Goal: Task Accomplishment & Management: Manage account settings

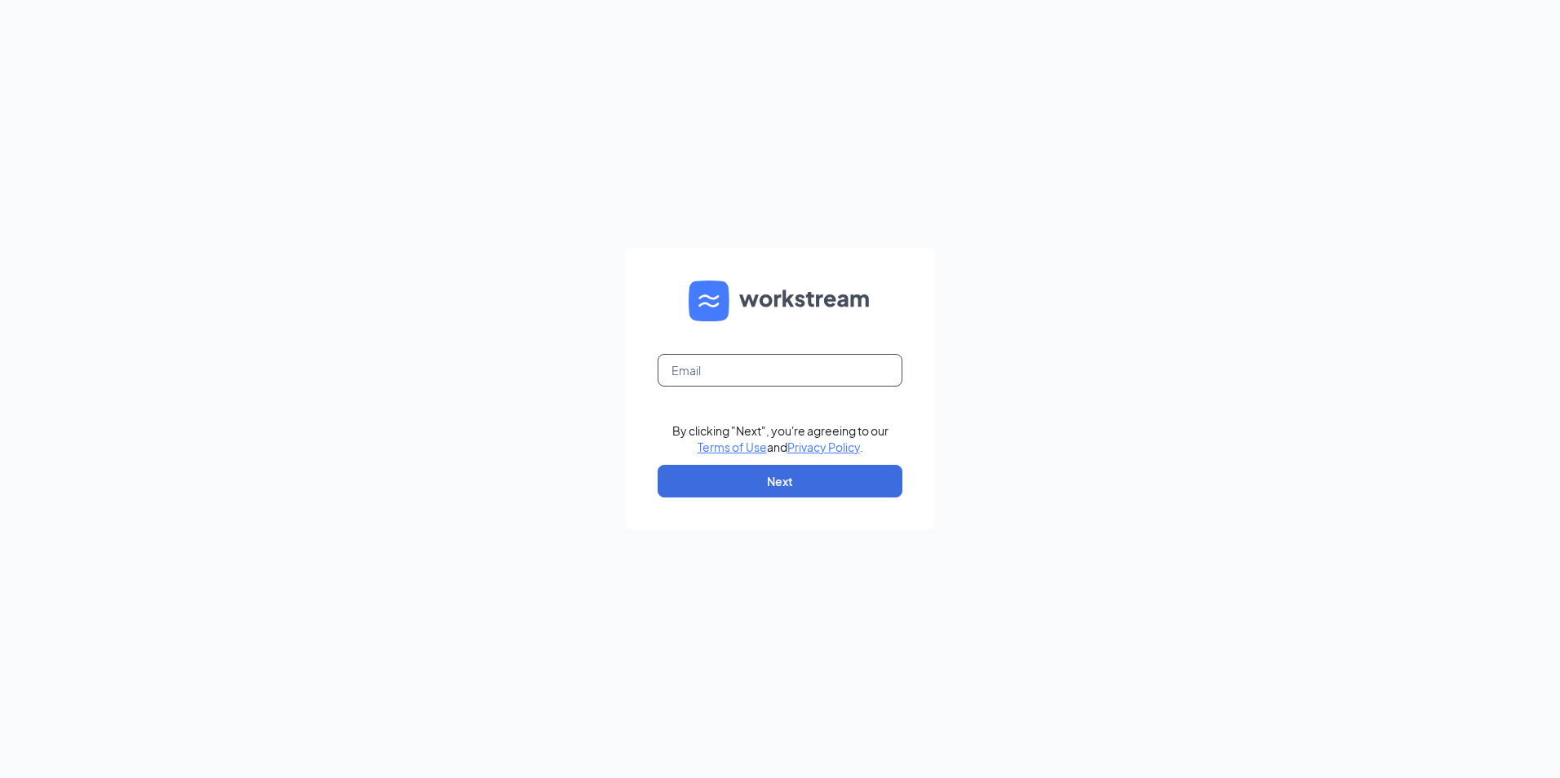
click at [685, 375] on input "text" at bounding box center [780, 370] width 245 height 33
type input "[PERSON_NAME][EMAIL_ADDRESS][DOMAIN_NAME]"
click at [770, 484] on button "Next" at bounding box center [780, 481] width 245 height 33
click at [803, 376] on input "text" at bounding box center [780, 370] width 245 height 33
type input "[PERSON_NAME][EMAIL_ADDRESS][DOMAIN_NAME]"
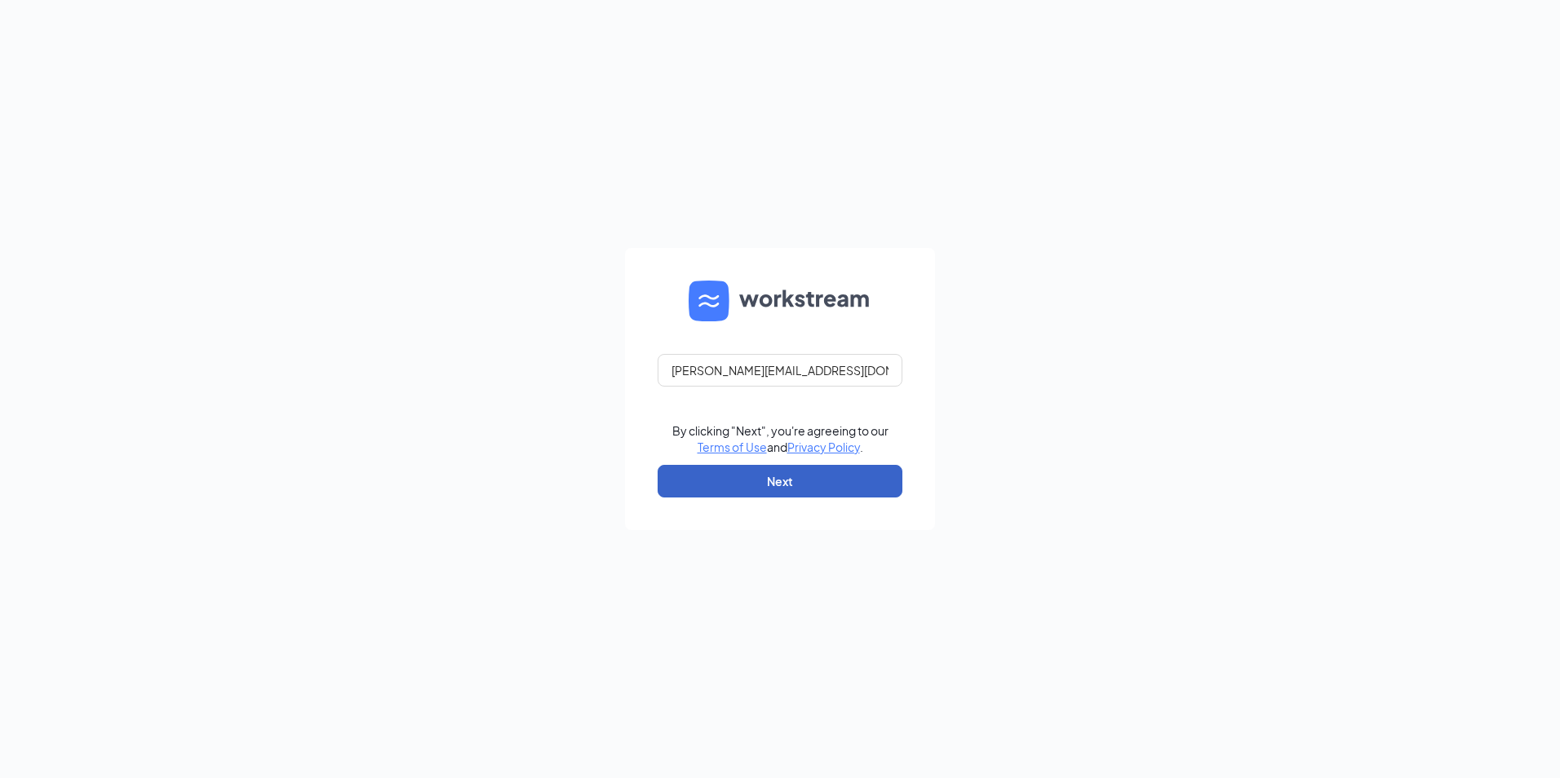
click at [786, 473] on button "Next" at bounding box center [780, 481] width 245 height 33
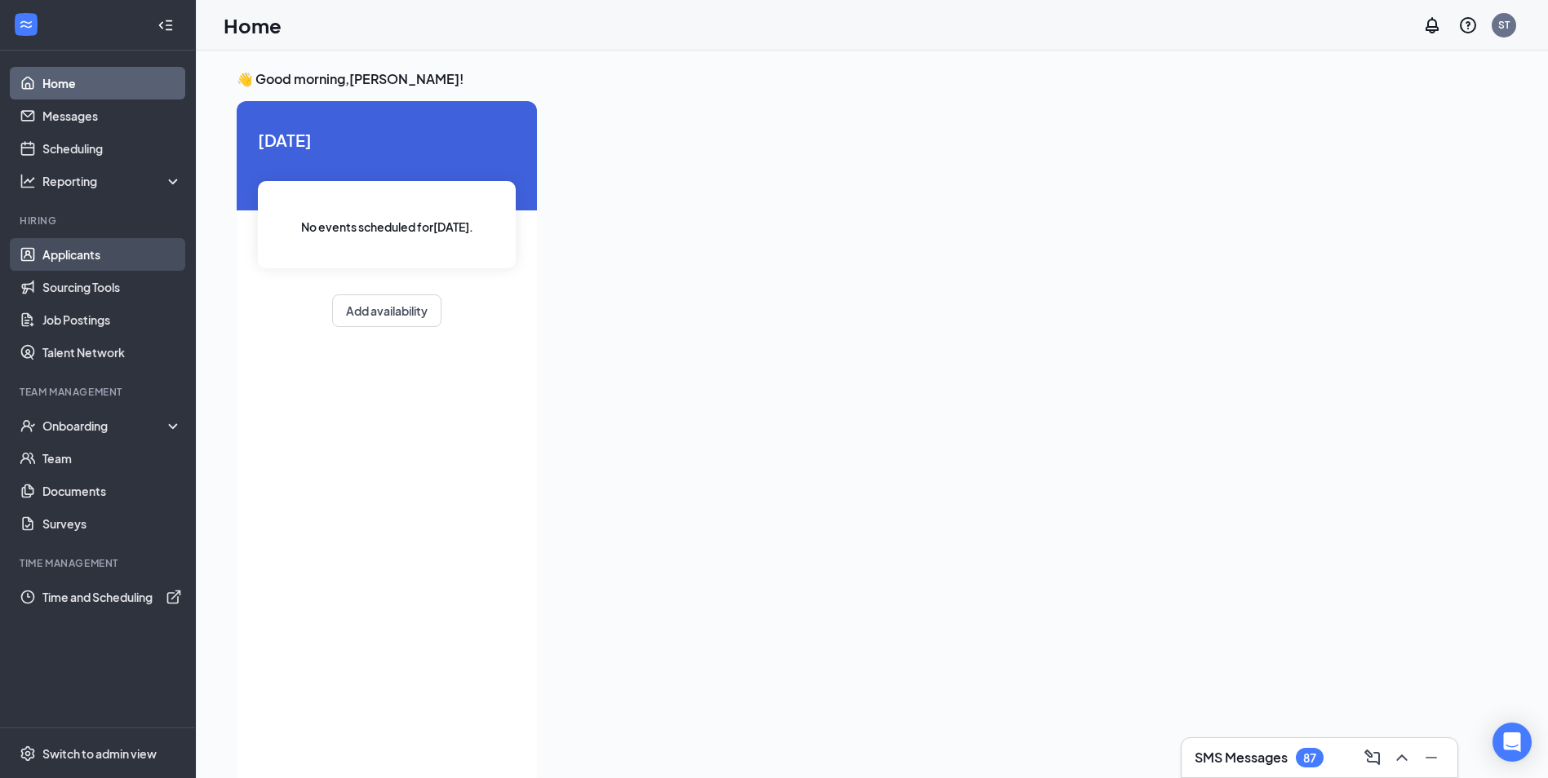
click at [84, 259] on link "Applicants" at bounding box center [112, 254] width 140 height 33
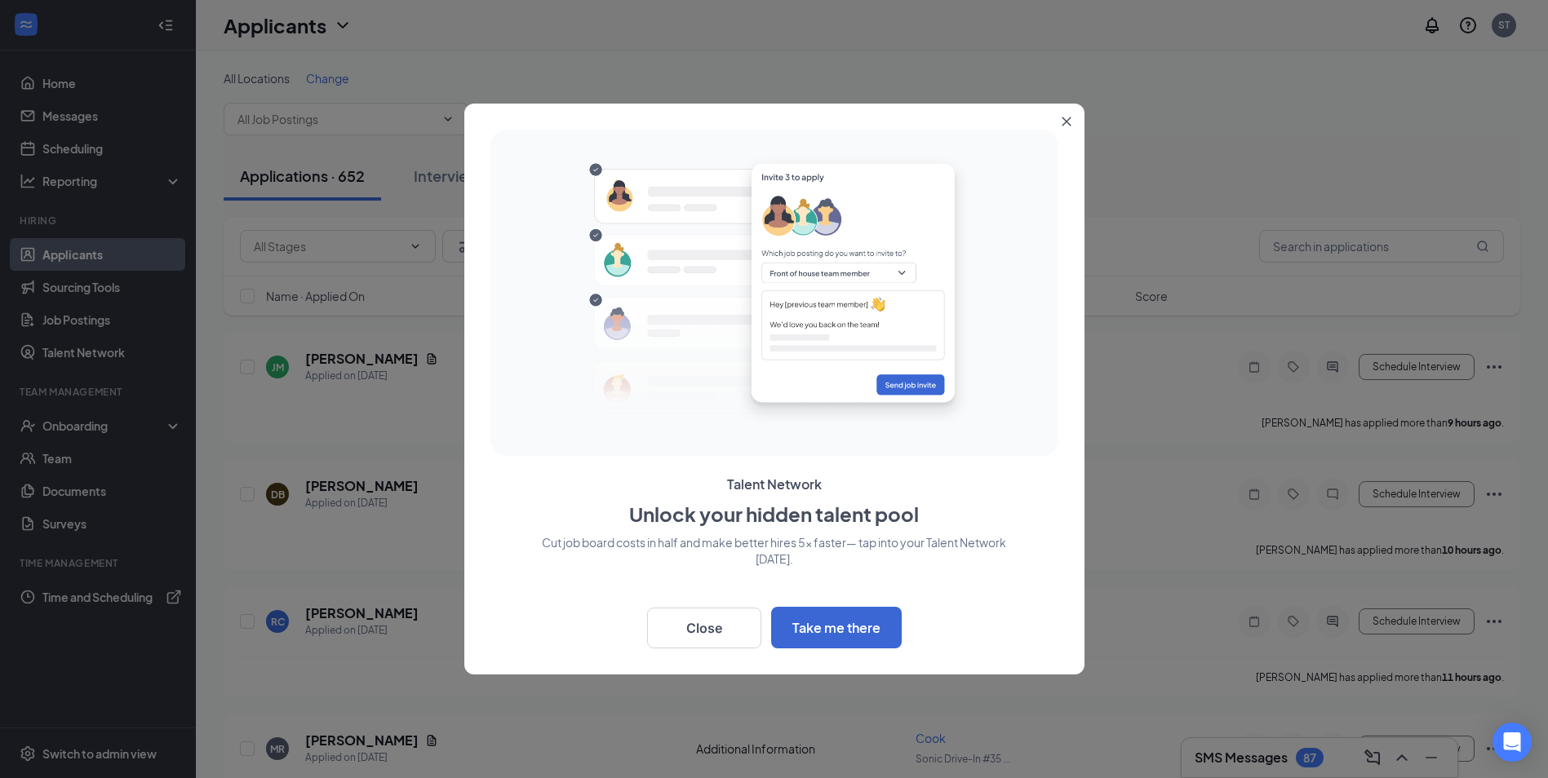
click at [1062, 122] on icon "Close" at bounding box center [1067, 122] width 10 height 10
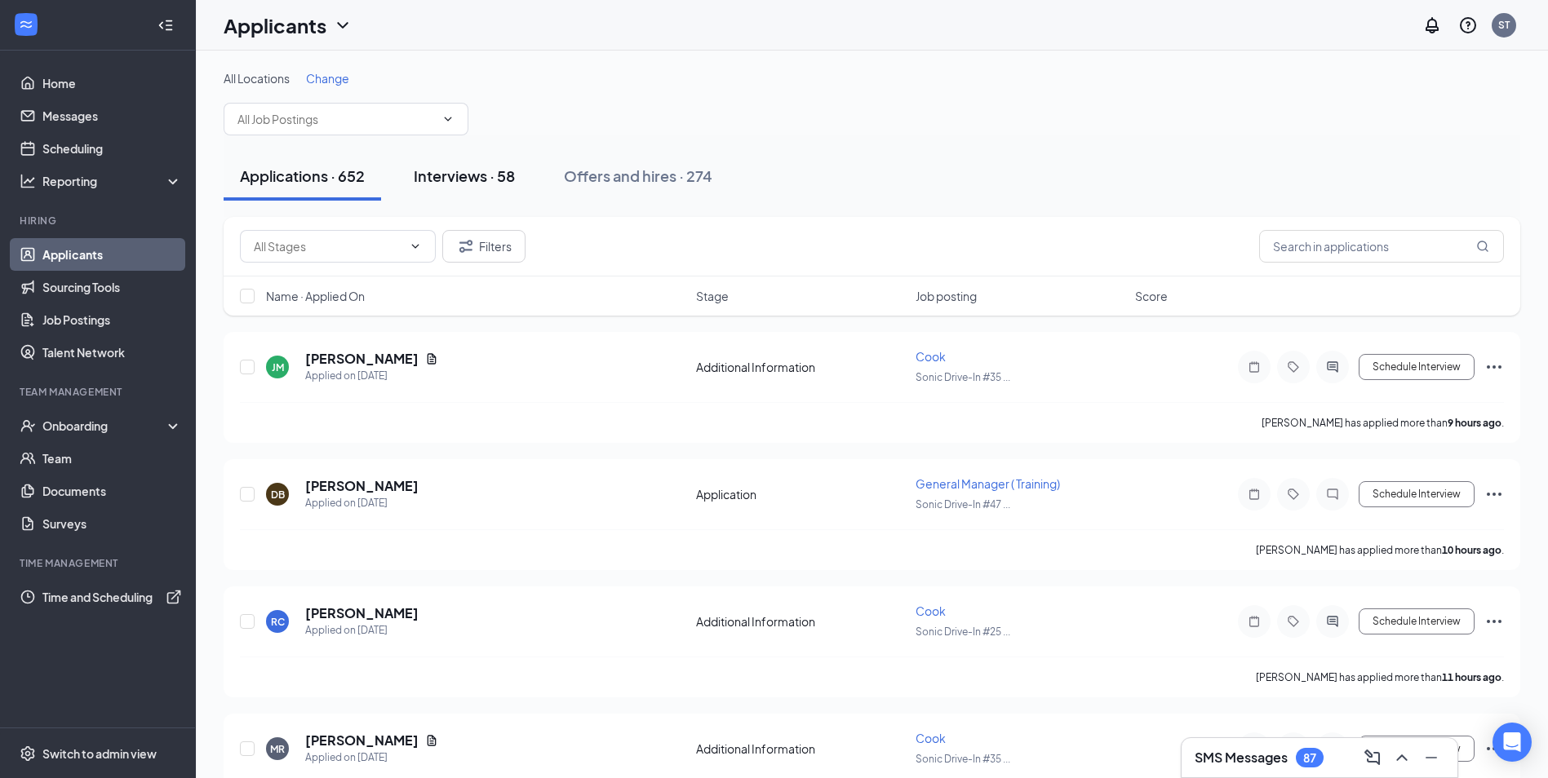
click at [468, 175] on div "Interviews · 58" at bounding box center [464, 176] width 101 height 20
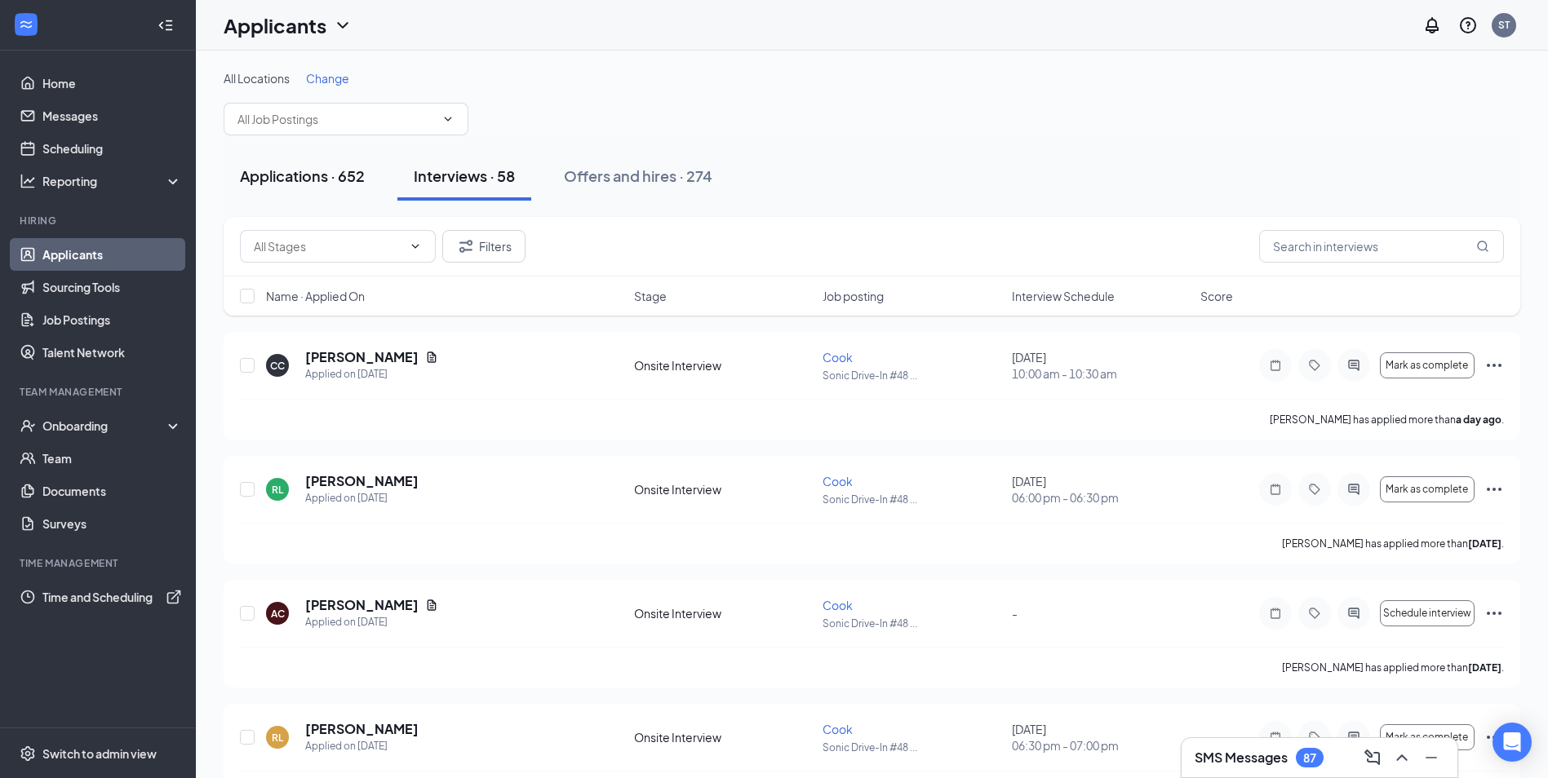
click at [330, 181] on div "Applications · 652" at bounding box center [302, 176] width 125 height 20
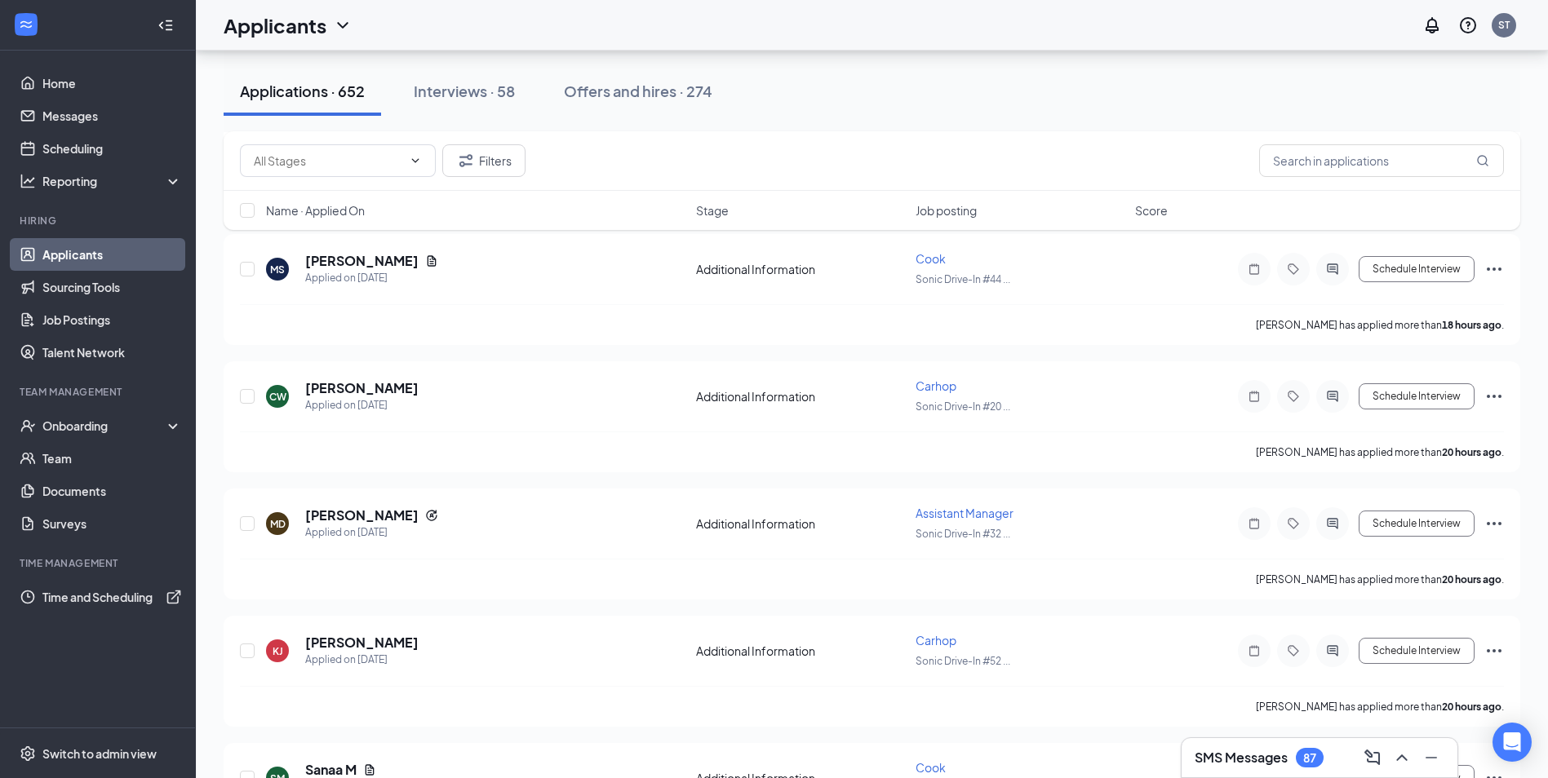
scroll to position [1142, 0]
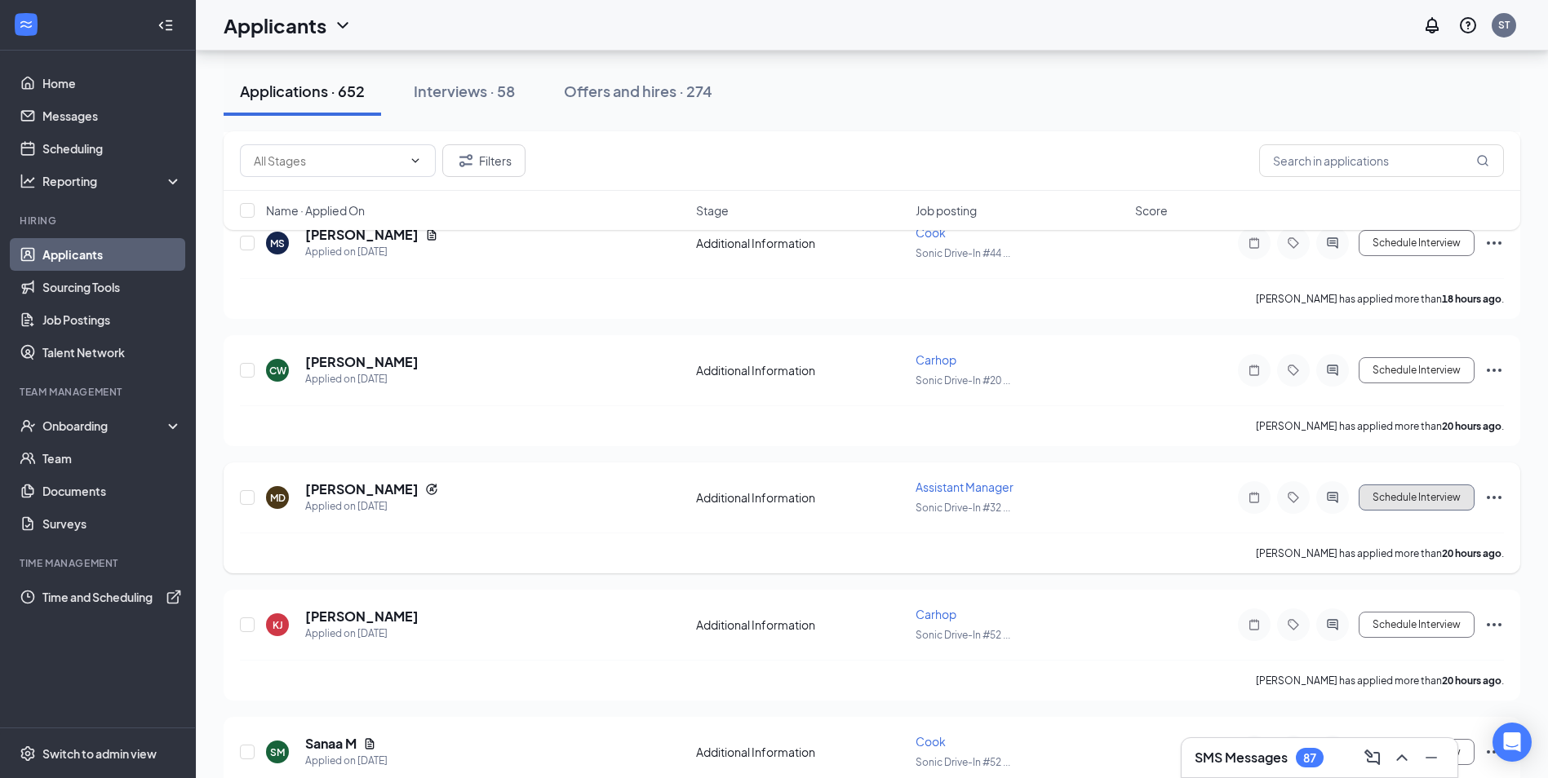
click at [1435, 495] on button "Schedule Interview" at bounding box center [1417, 498] width 116 height 26
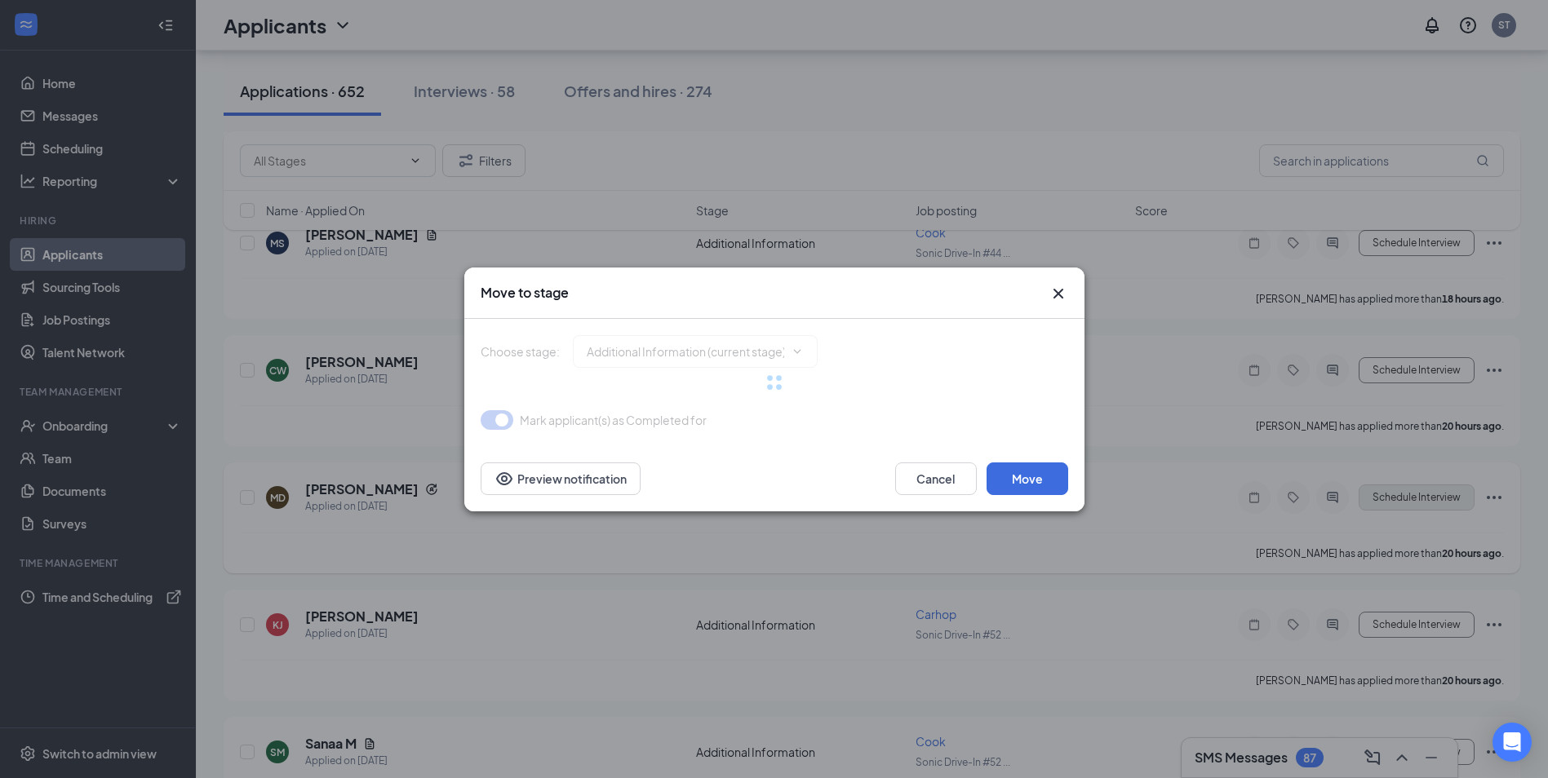
type input "Availability (next stage)"
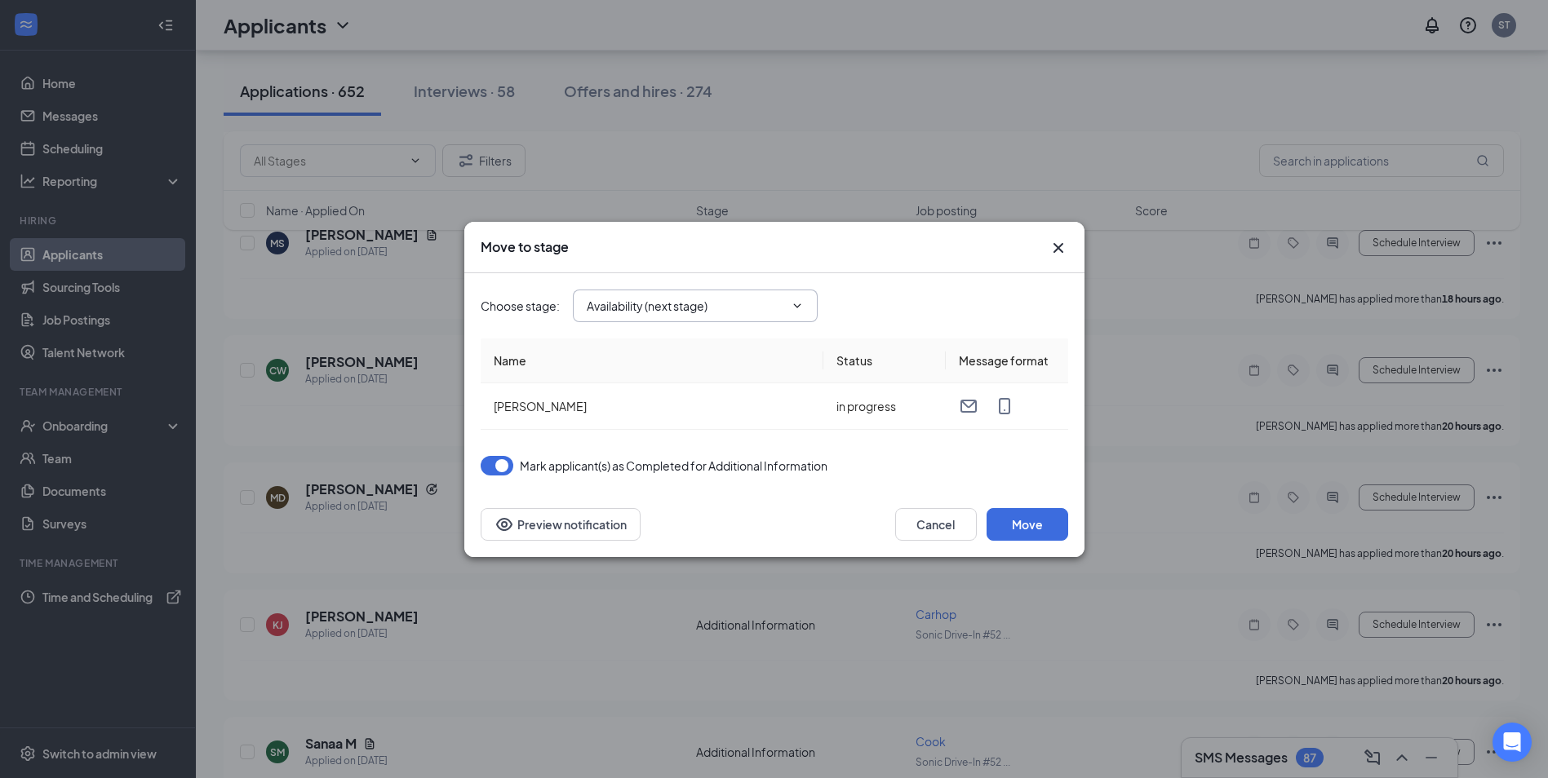
click at [787, 302] on span at bounding box center [795, 305] width 16 height 13
click at [798, 302] on icon "ChevronDown" at bounding box center [797, 305] width 13 height 13
click at [799, 306] on icon "ChevronDown" at bounding box center [796, 306] width 7 height 4
click at [783, 316] on span "Availability (next stage)" at bounding box center [695, 306] width 245 height 33
click at [1036, 520] on button "Move" at bounding box center [1028, 524] width 82 height 33
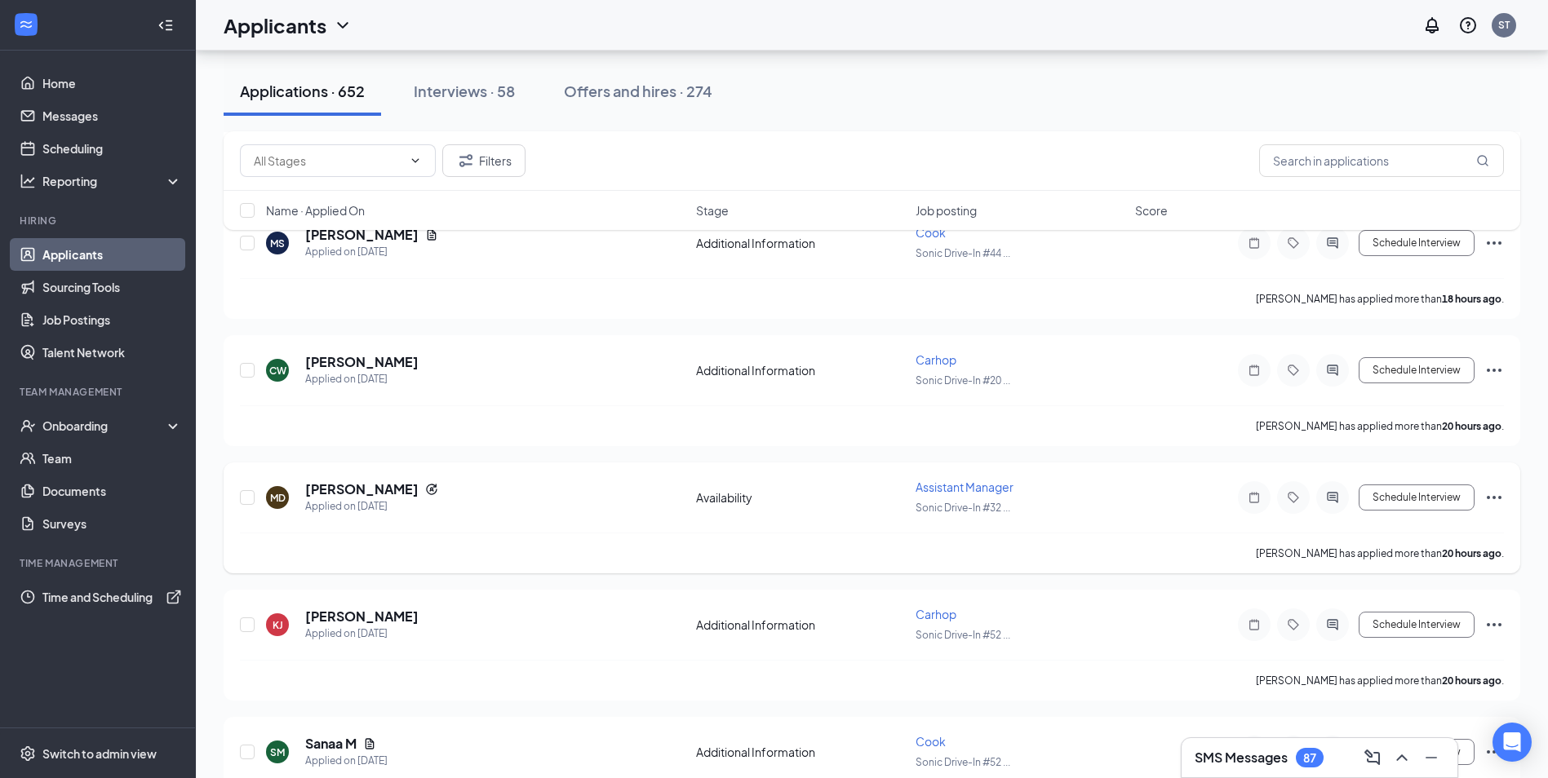
click at [1488, 495] on icon "Ellipses" at bounding box center [1494, 498] width 20 height 20
click at [1411, 693] on p "Move to stage" at bounding box center [1421, 690] width 140 height 16
type input "Hiring Pool (next stage)"
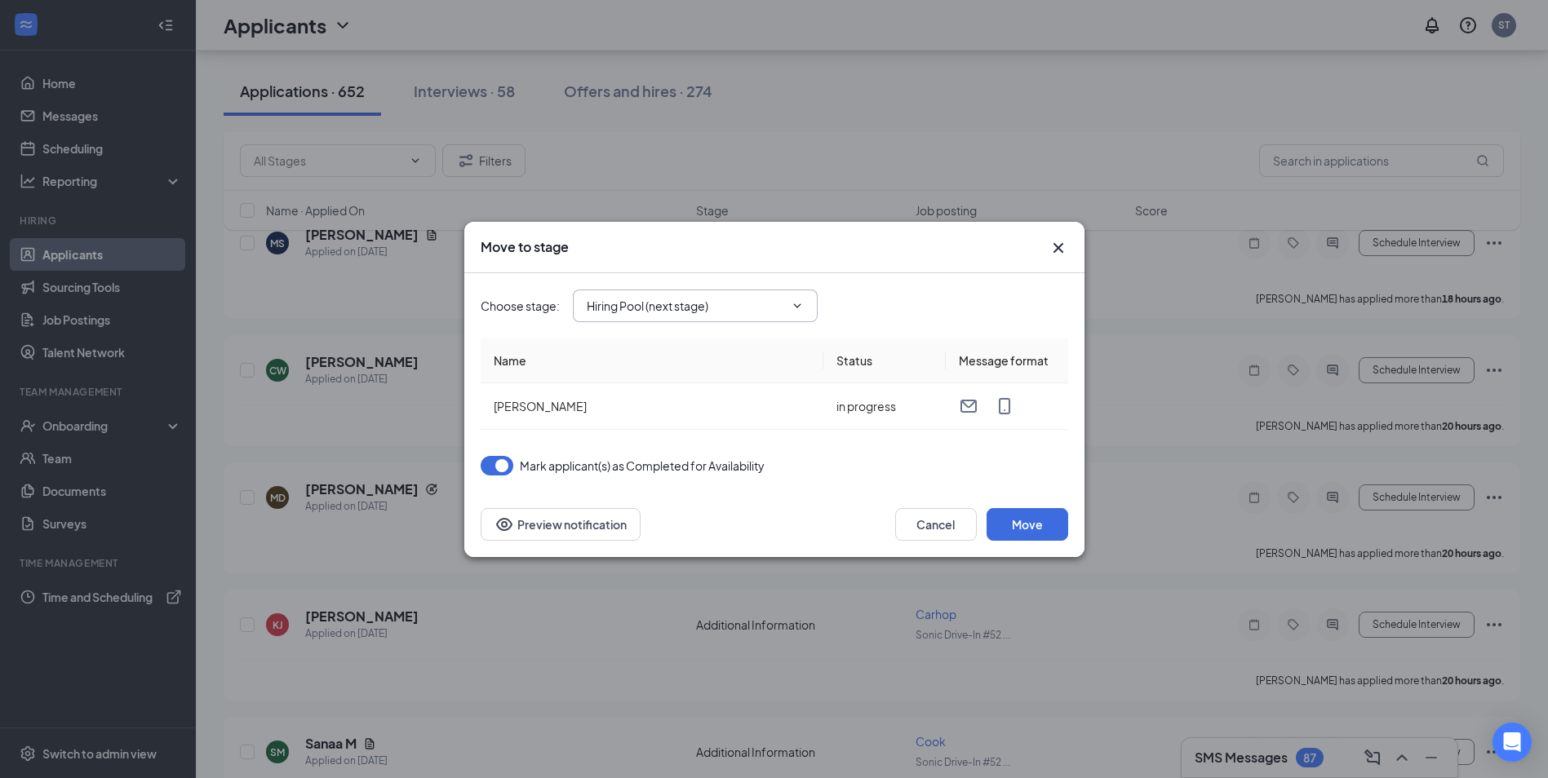
click at [796, 308] on icon "ChevronDown" at bounding box center [797, 305] width 13 height 13
click at [1027, 519] on button "Move" at bounding box center [1028, 524] width 82 height 33
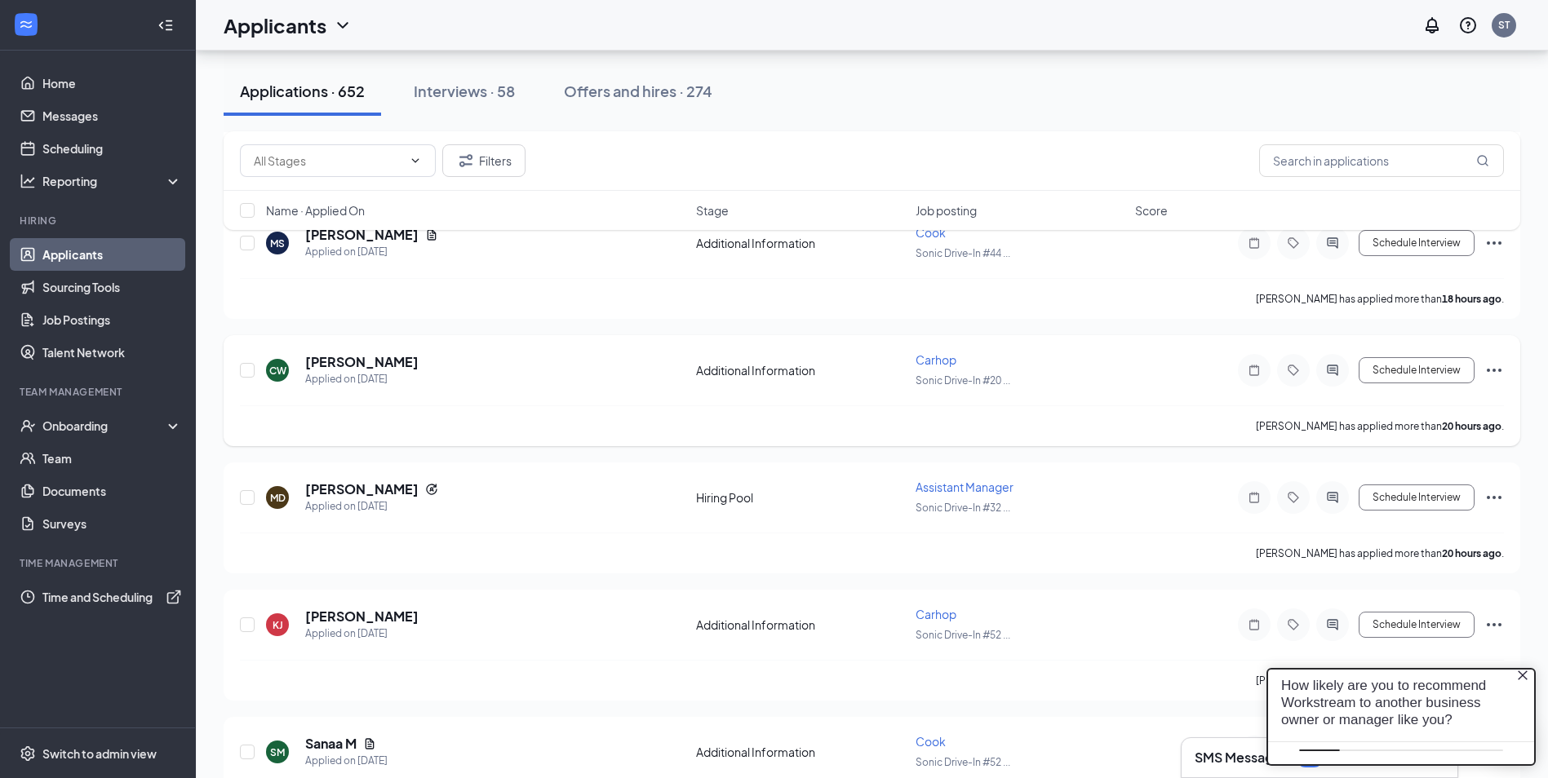
scroll to position [0, 0]
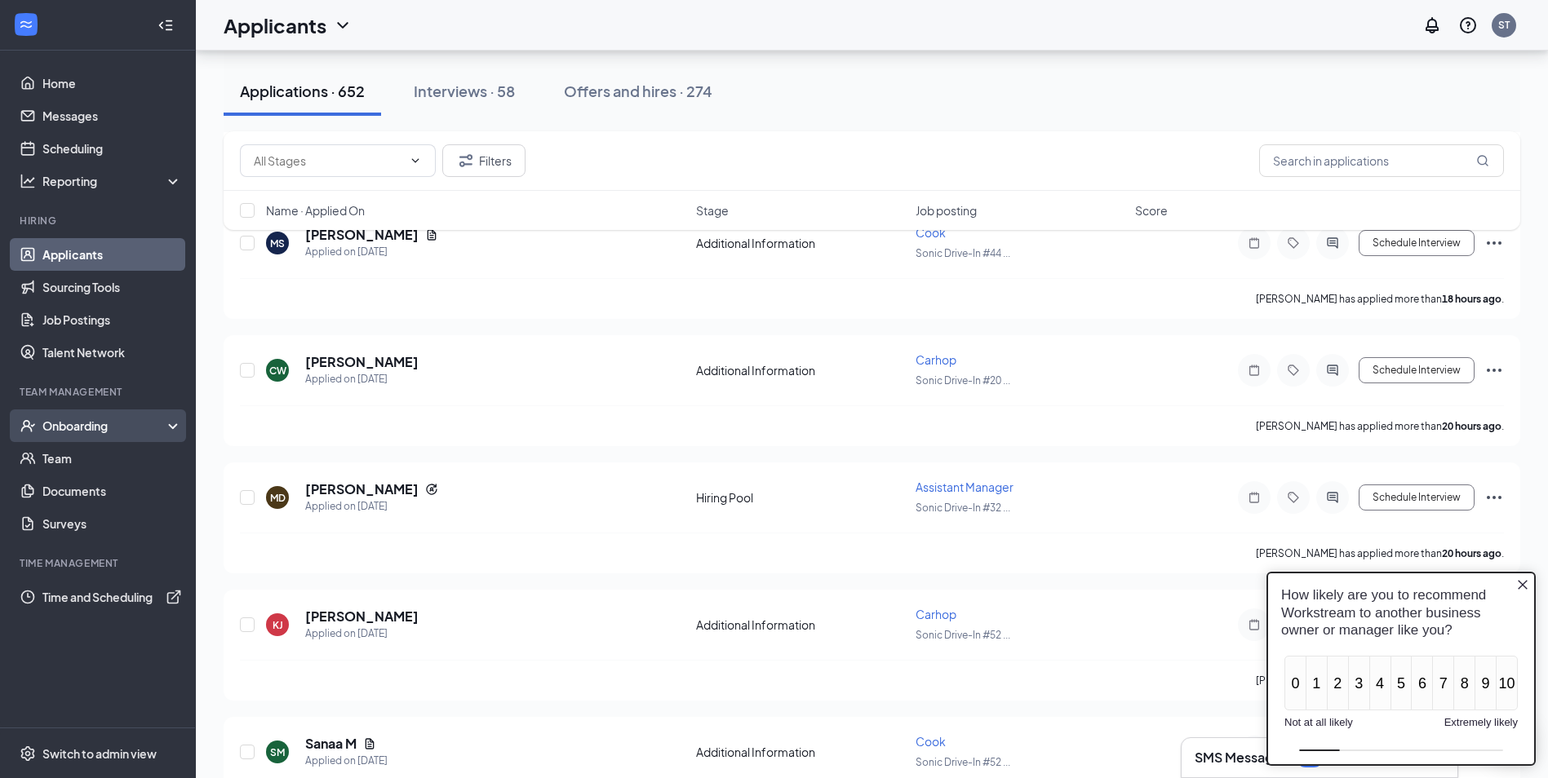
click at [106, 423] on div "Onboarding" at bounding box center [105, 426] width 126 height 16
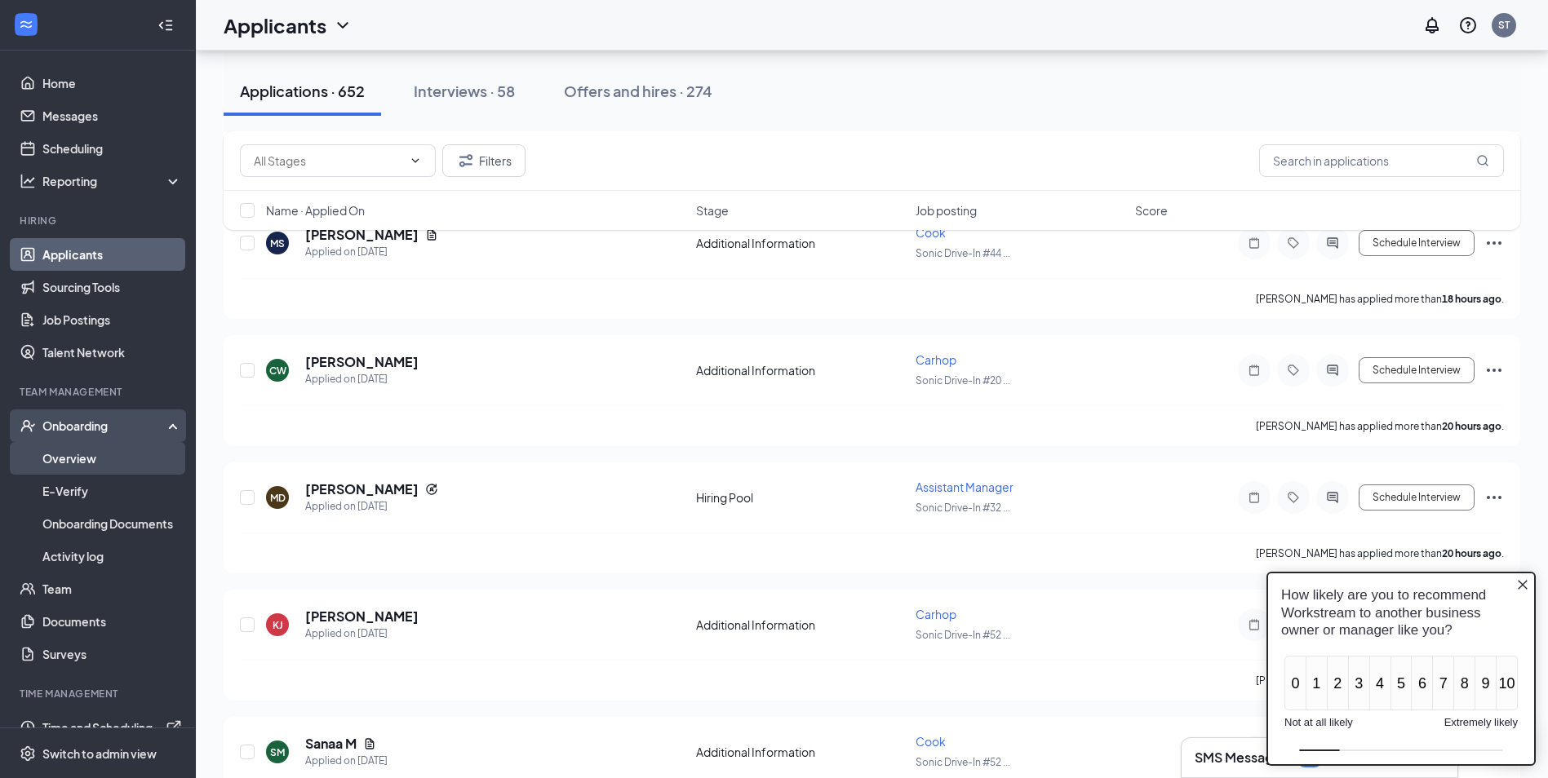
click at [87, 450] on link "Overview" at bounding box center [112, 458] width 140 height 33
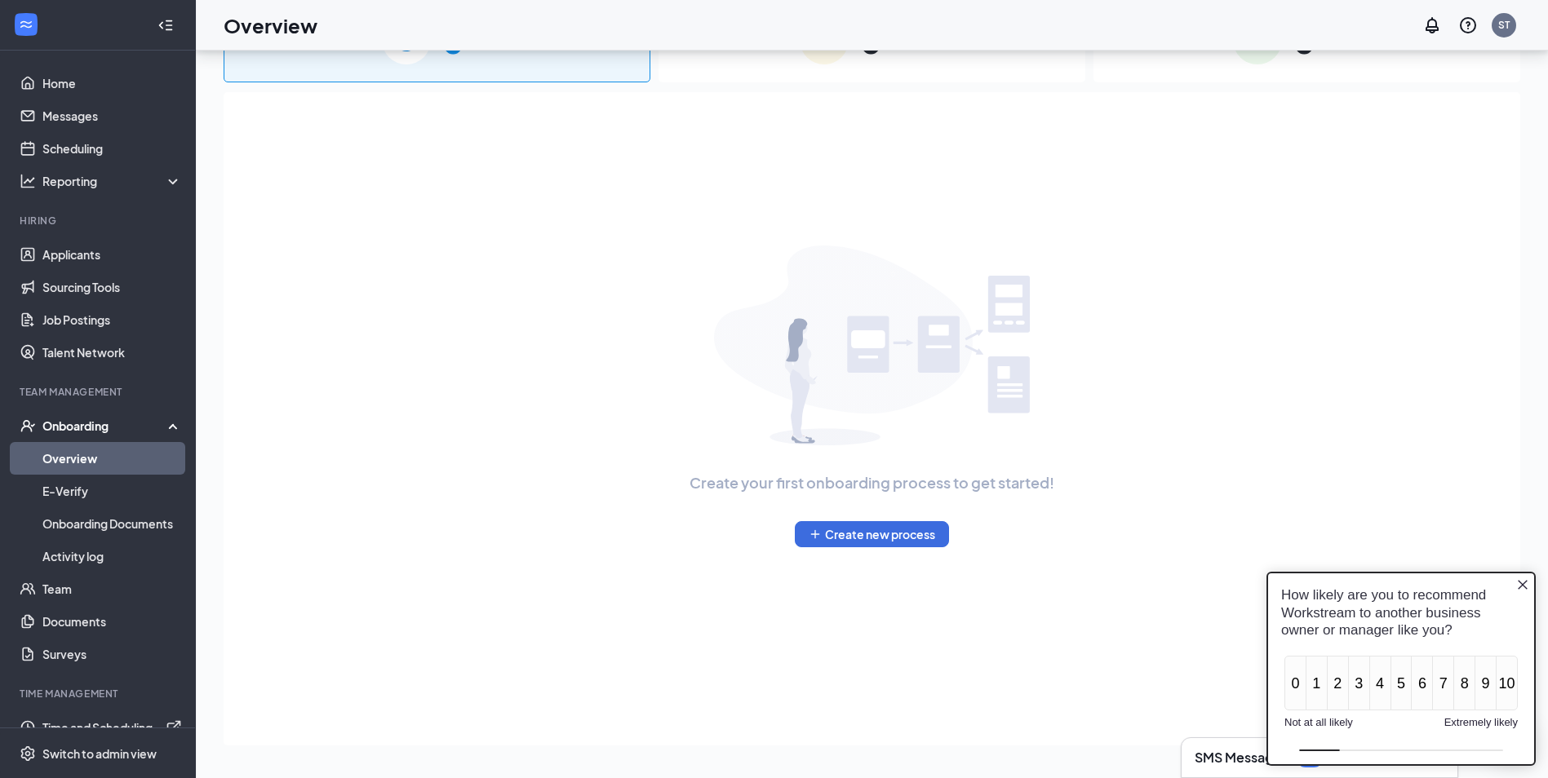
scroll to position [73, 0]
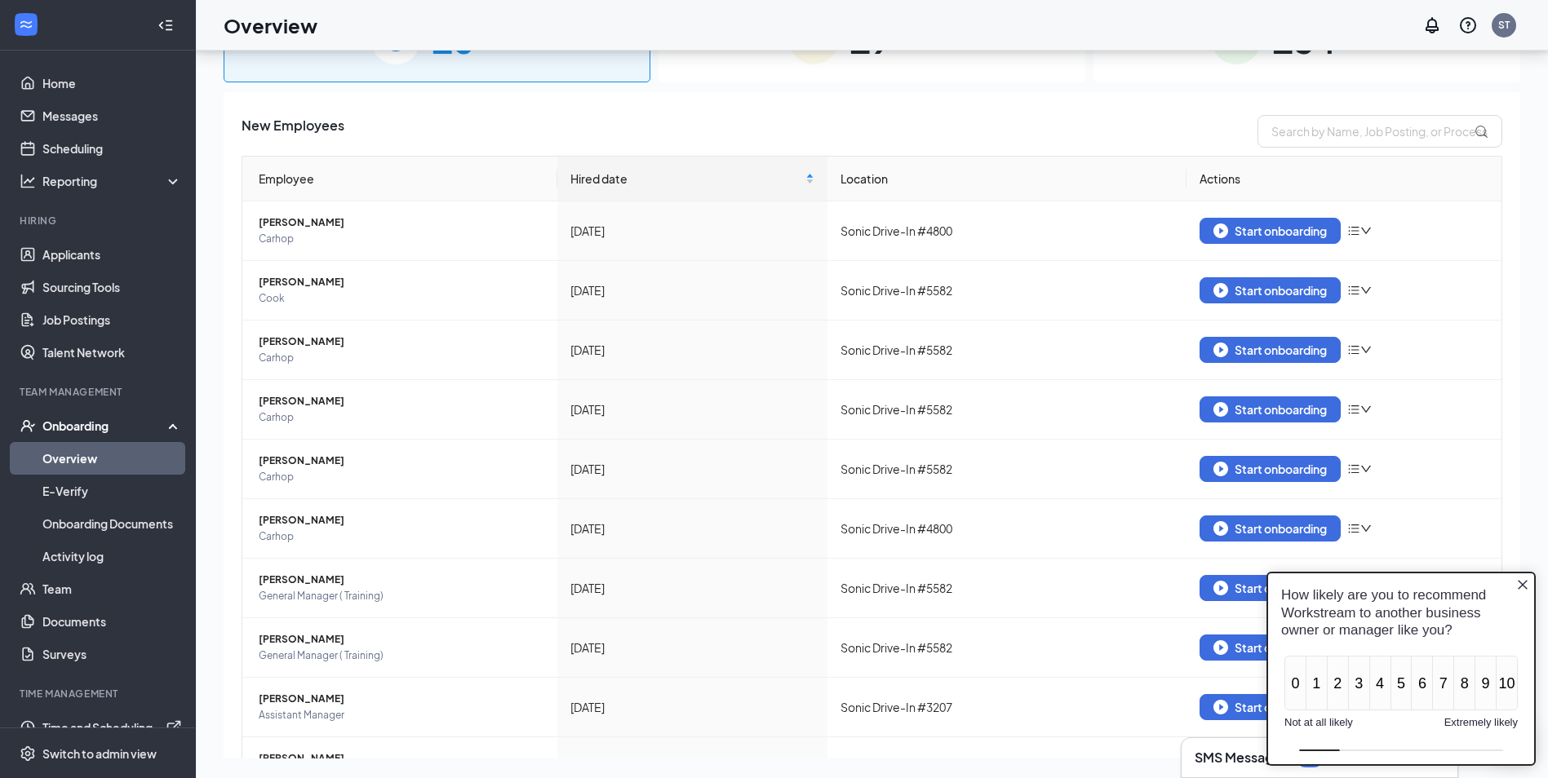
click at [1527, 583] on icon "Close button" at bounding box center [1522, 585] width 13 height 13
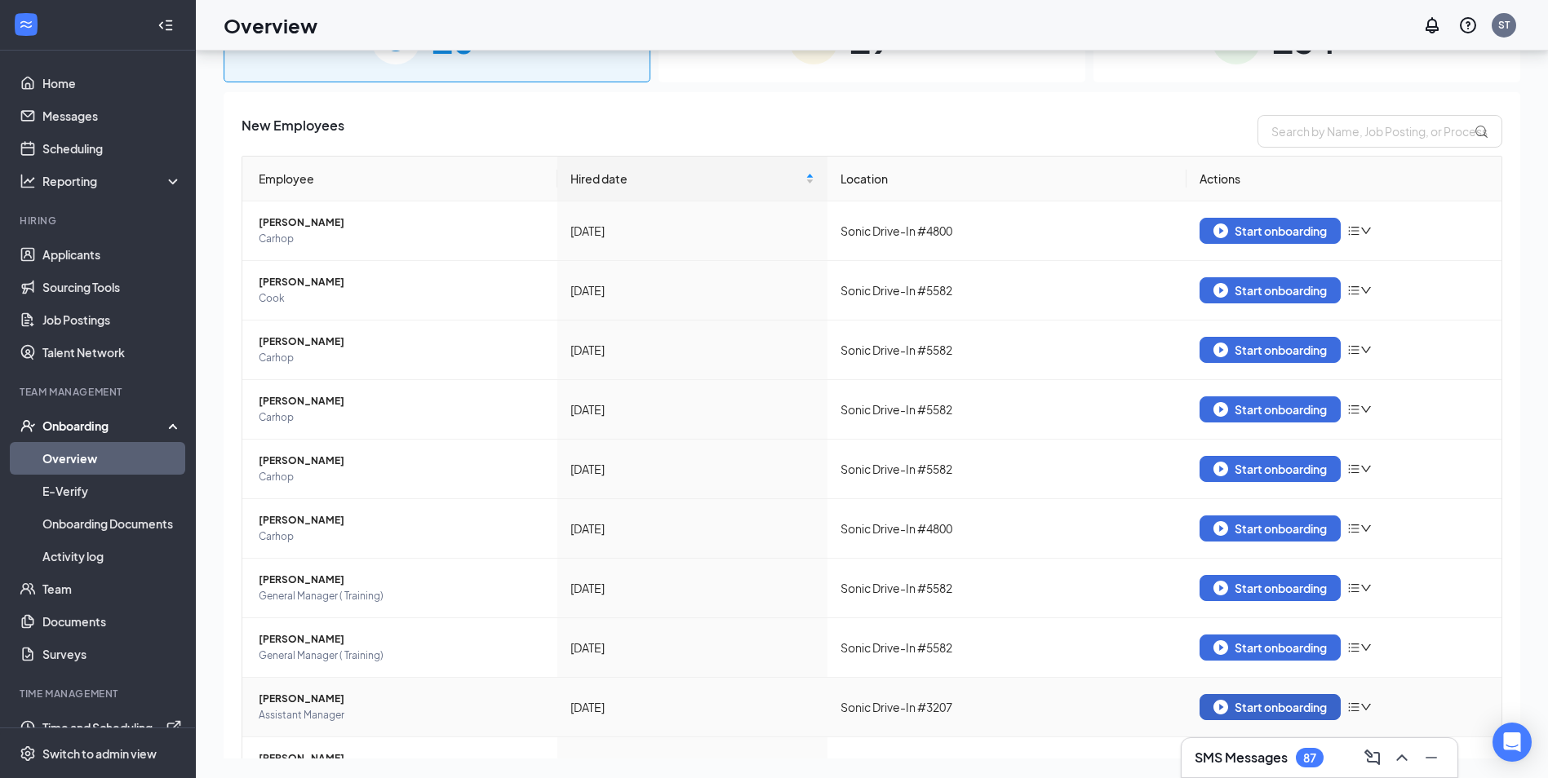
click at [1260, 704] on div "Start onboarding" at bounding box center [1269, 707] width 113 height 15
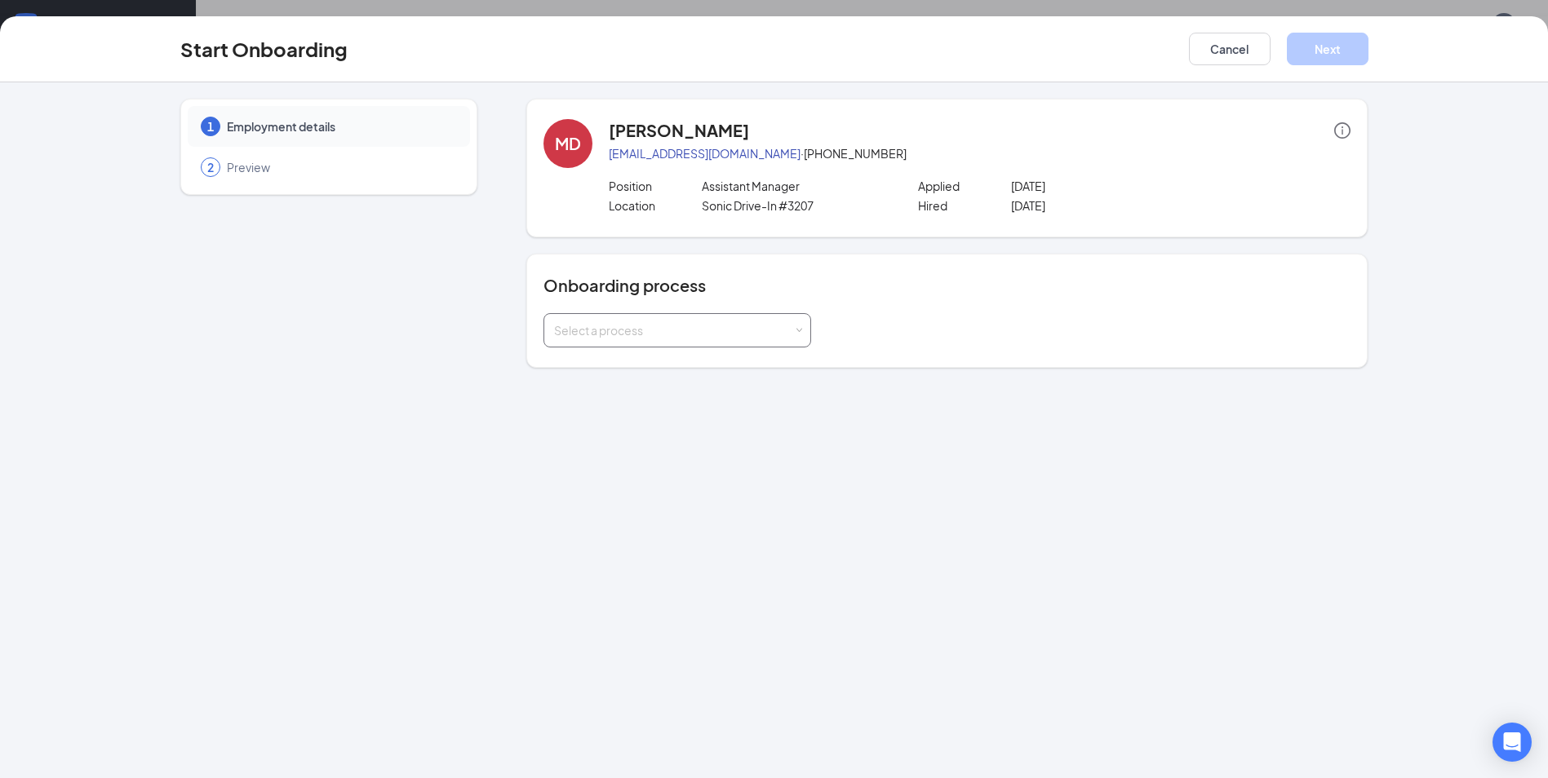
click at [799, 328] on span at bounding box center [799, 330] width 7 height 7
click at [734, 369] on li "General Onboarding Process" at bounding box center [677, 365] width 268 height 29
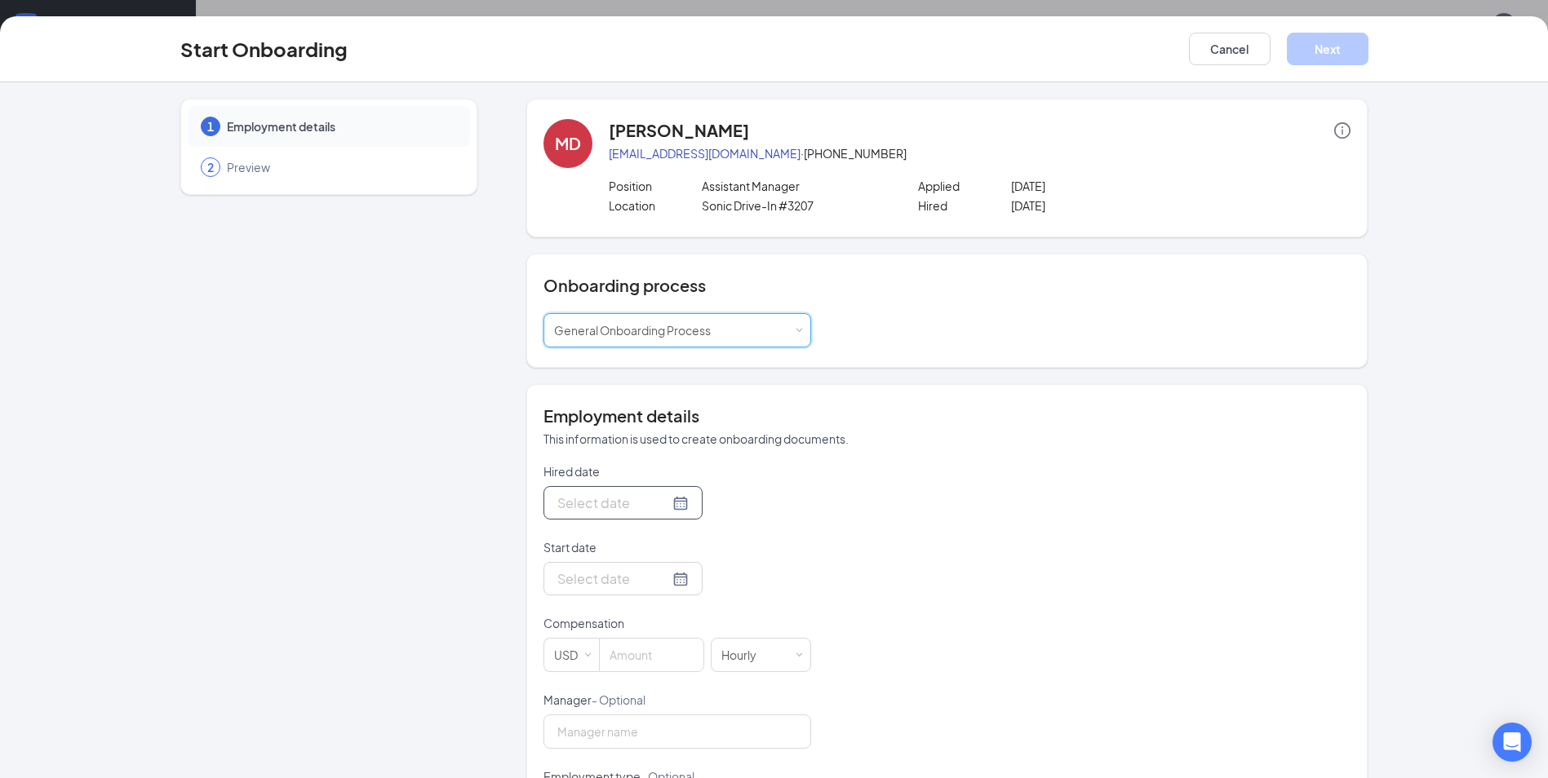
click at [659, 504] on div at bounding box center [622, 503] width 131 height 20
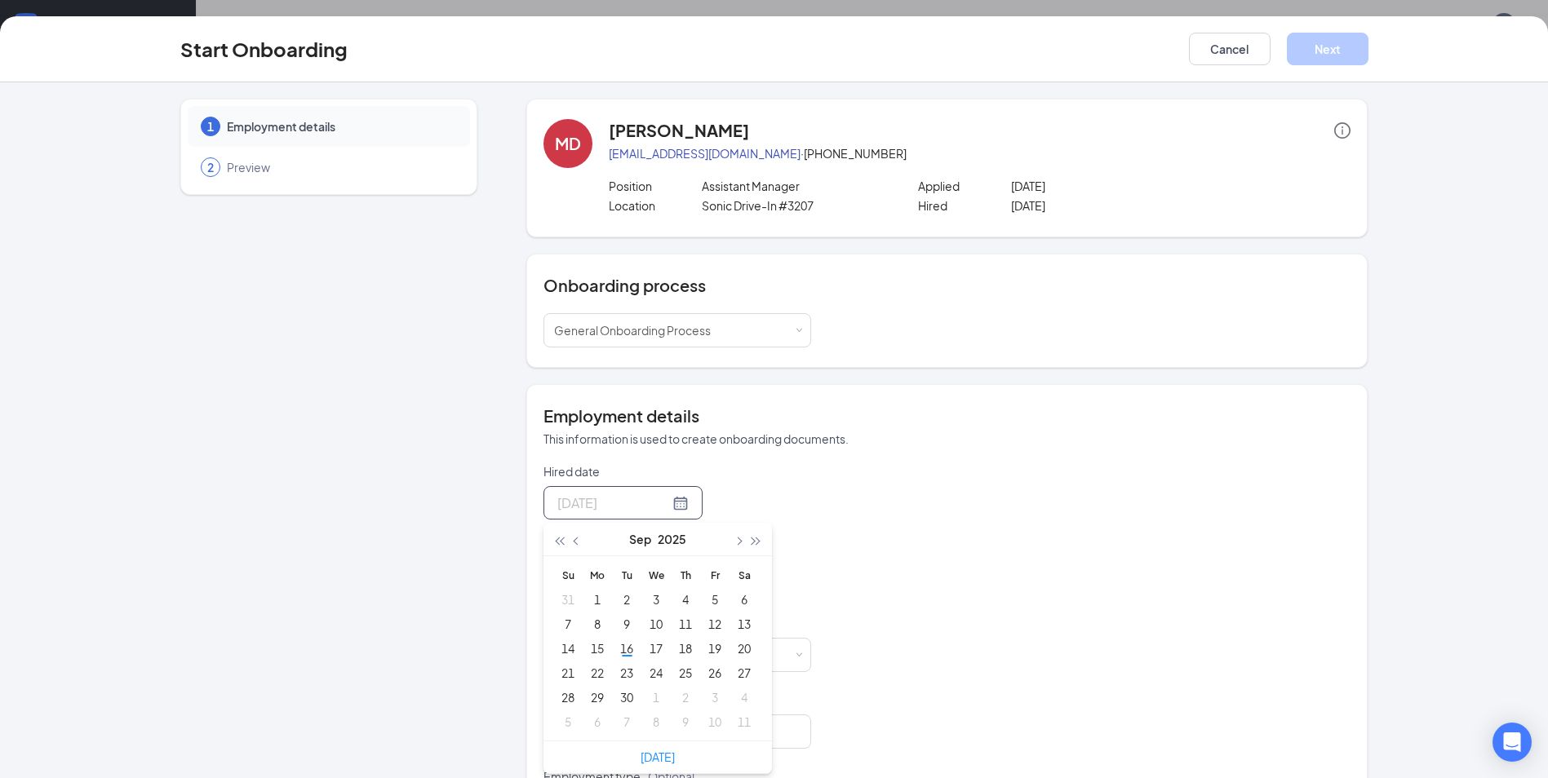
type input "Sep 5, 2025"
type input "Sep 13, 2025"
click at [739, 629] on div "13" at bounding box center [744, 624] width 20 height 20
click at [659, 588] on div at bounding box center [622, 579] width 131 height 20
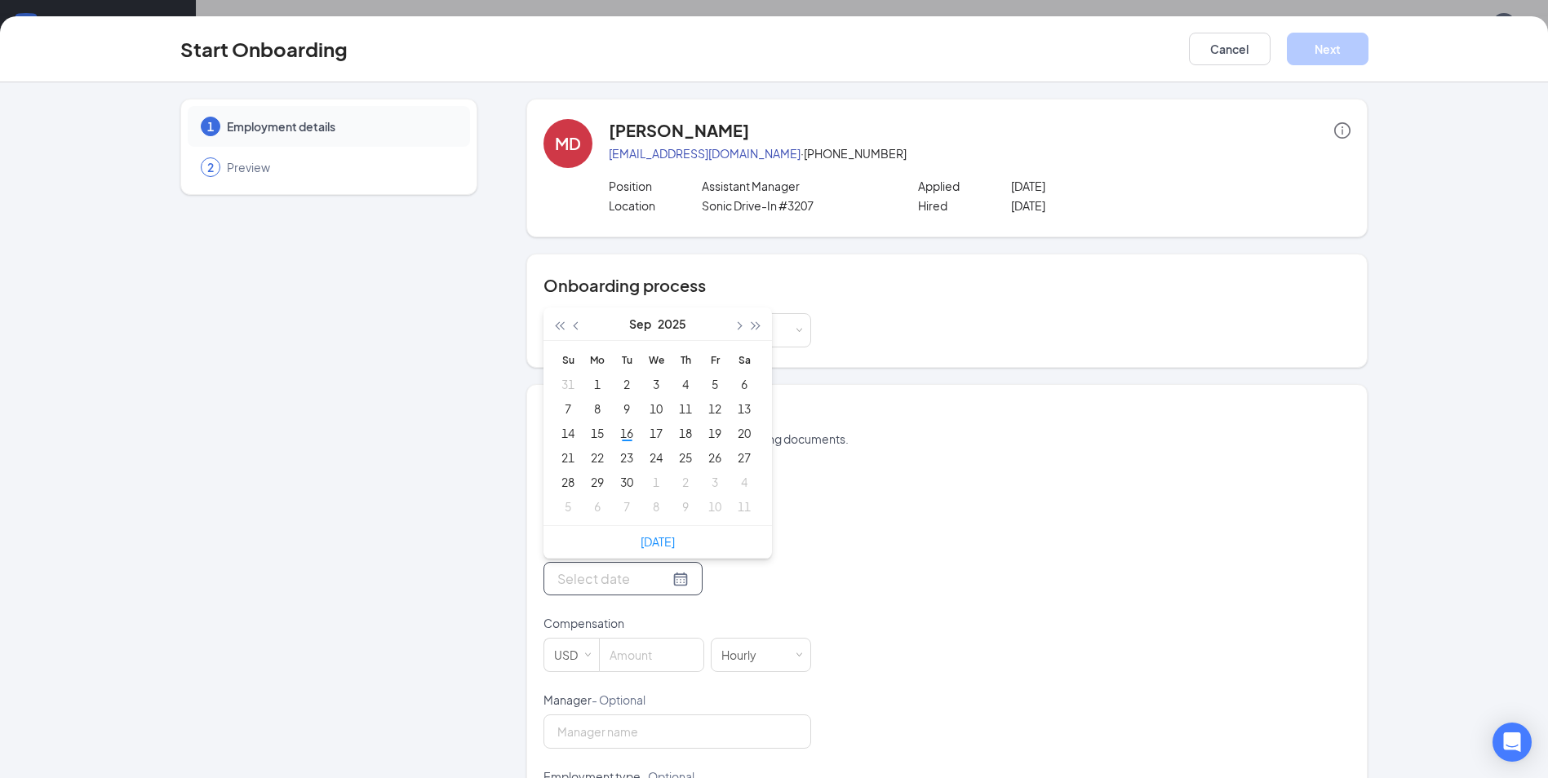
type input "Oct 11, 2025"
type input "Sep 13, 2025"
click at [746, 411] on div "13" at bounding box center [744, 409] width 20 height 20
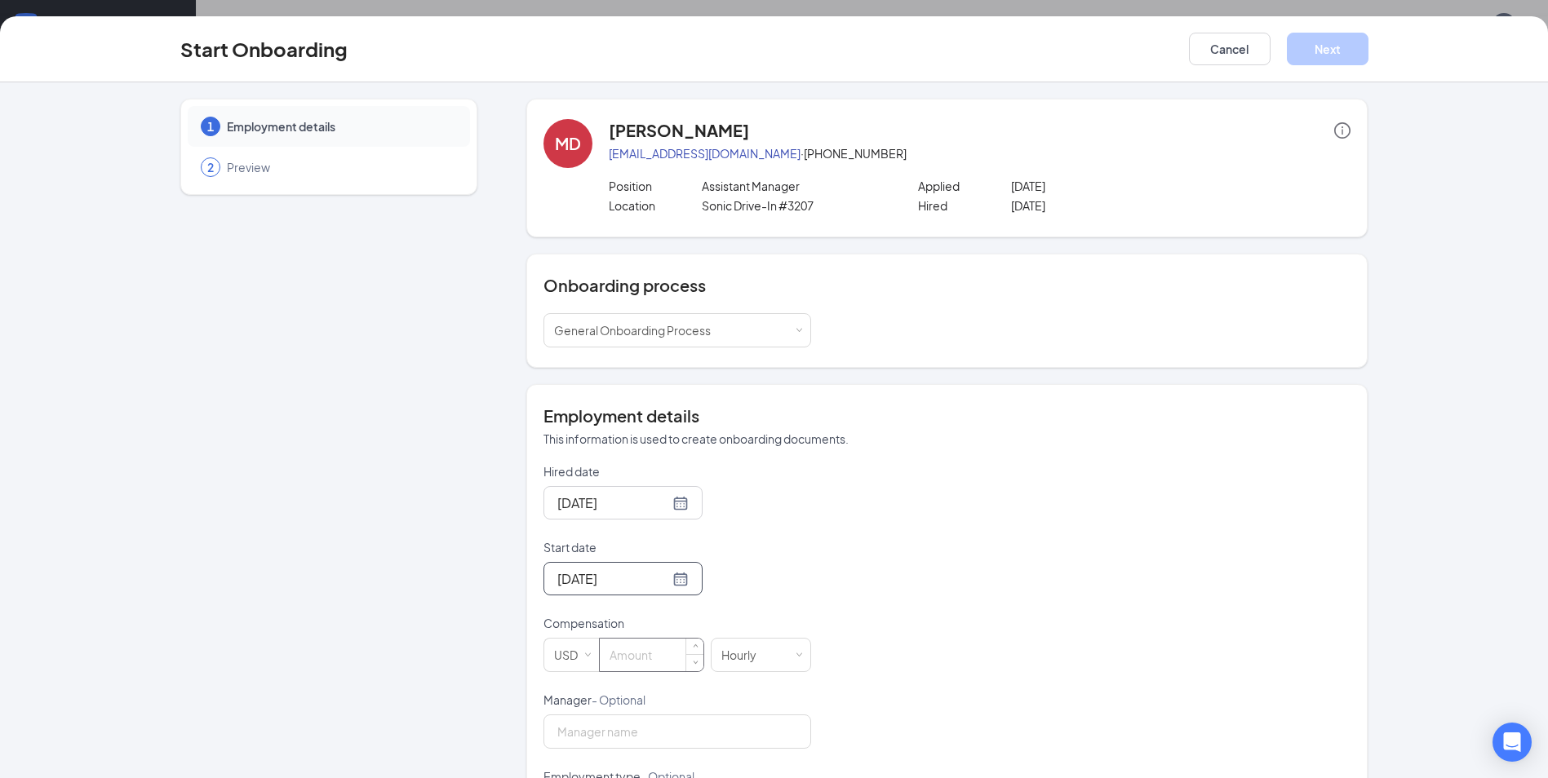
click at [641, 659] on input at bounding box center [652, 655] width 104 height 33
type input "15"
click at [890, 483] on div "Hired date Sep 13, 2025 Sep 2025 Su Mo Tu We Th Fr Sa 31 1 2 3 4 5 6 7 8 9 10 1…" at bounding box center [946, 730] width 807 height 534
click at [898, 503] on div "Hired date Sep 13, 2025 Sep 2025 Su Mo Tu We Th Fr Sa 31 1 2 3 4 5 6 7 8 9 10 1…" at bounding box center [946, 730] width 807 height 534
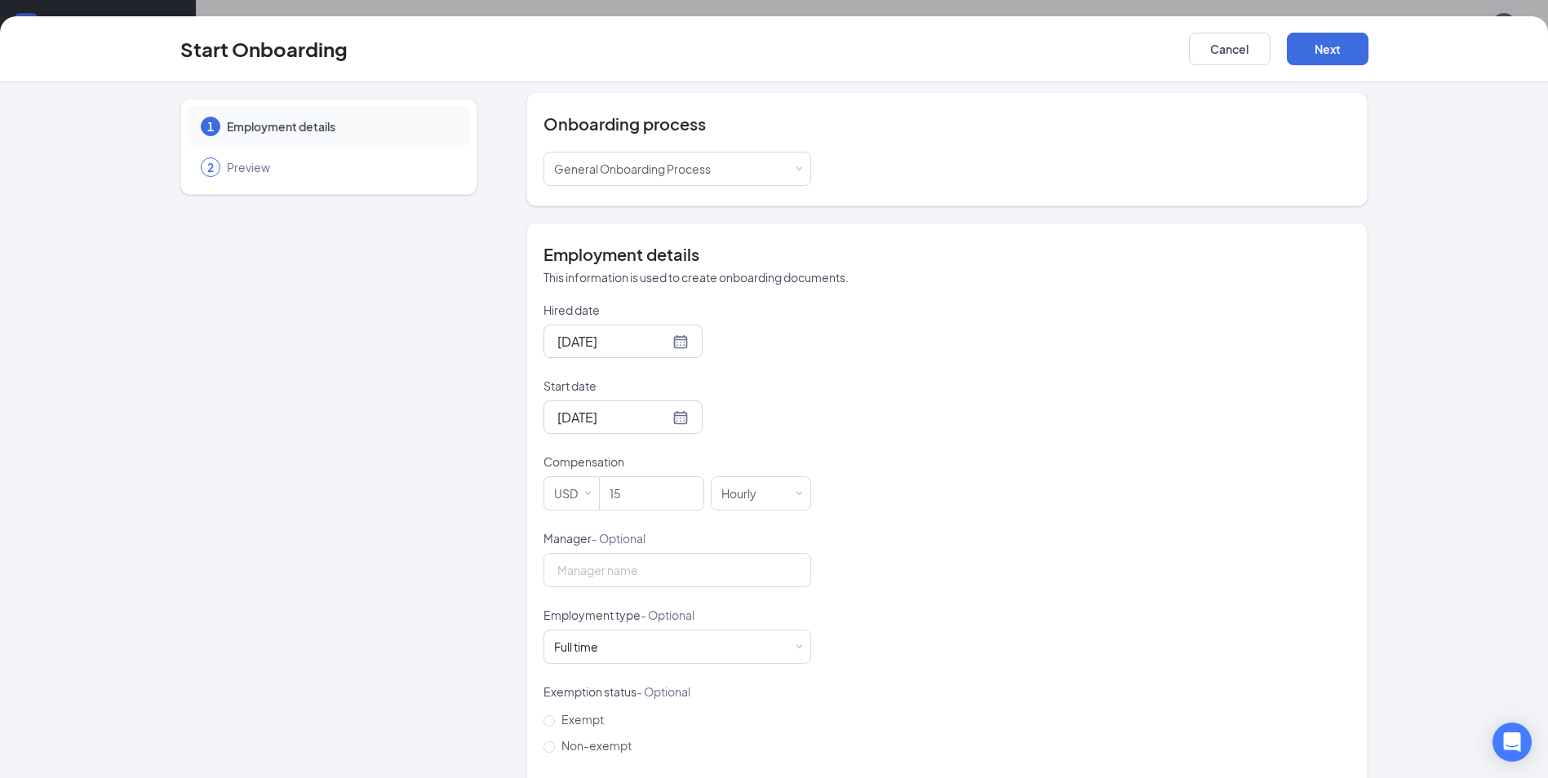
scroll to position [255, 0]
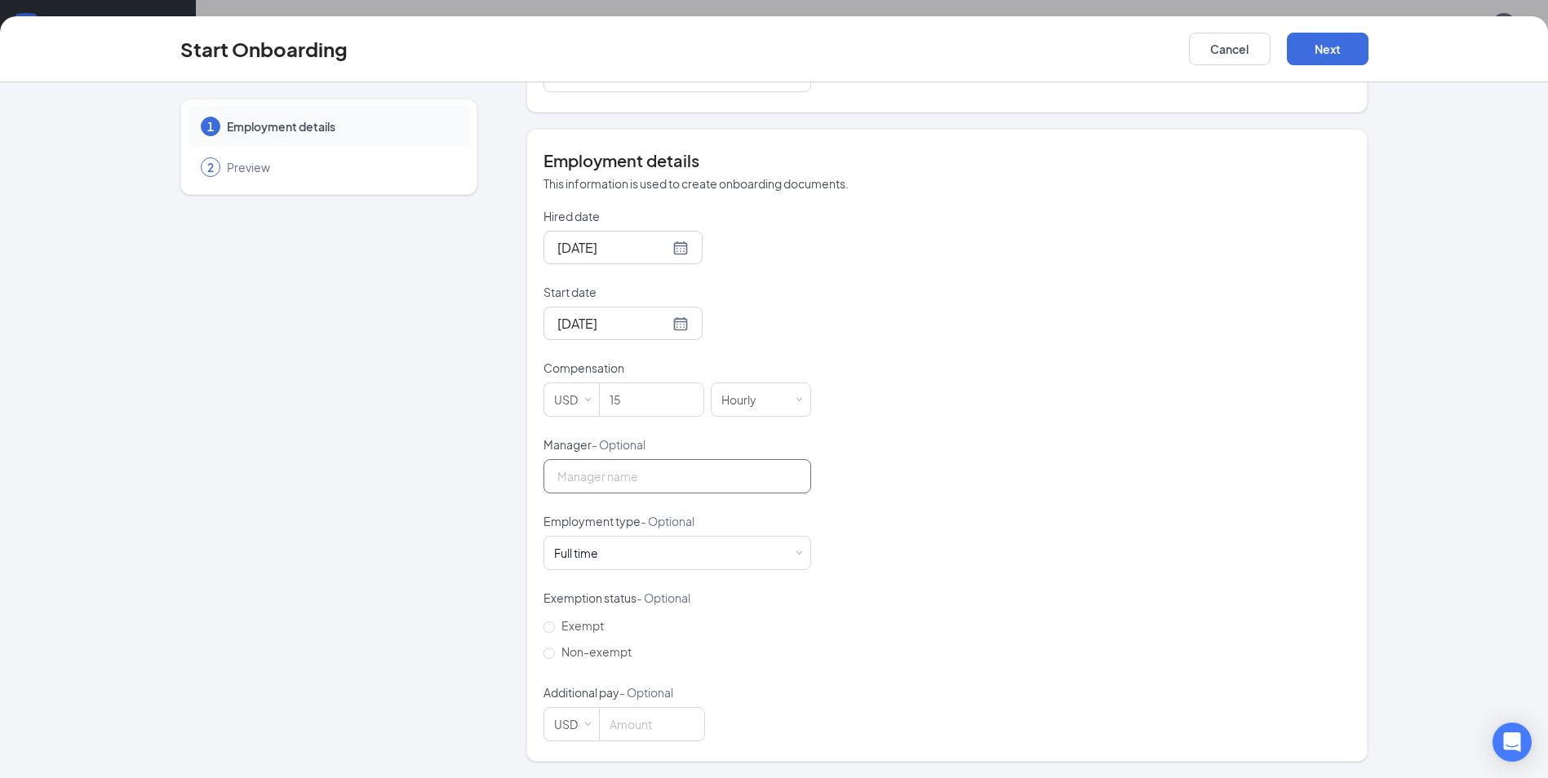
click at [615, 480] on input "Manager - Optional" at bounding box center [677, 476] width 268 height 34
type input "Shenko Terry"
click at [559, 654] on span "Non-exempt" at bounding box center [596, 652] width 83 height 15
click at [555, 654] on input "Non-exempt" at bounding box center [548, 653] width 11 height 11
radio input "true"
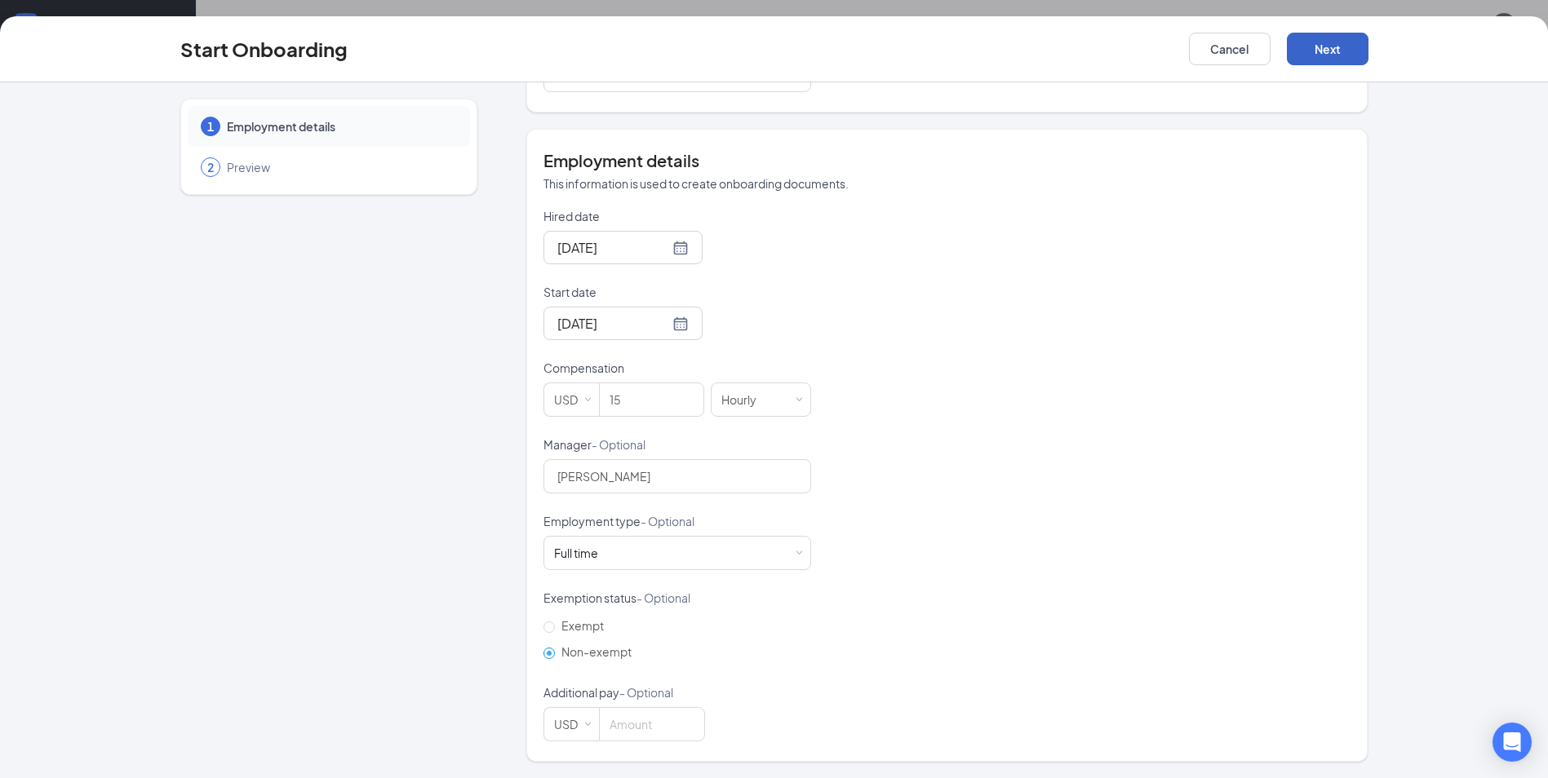
click at [1309, 51] on button "Next" at bounding box center [1328, 49] width 82 height 33
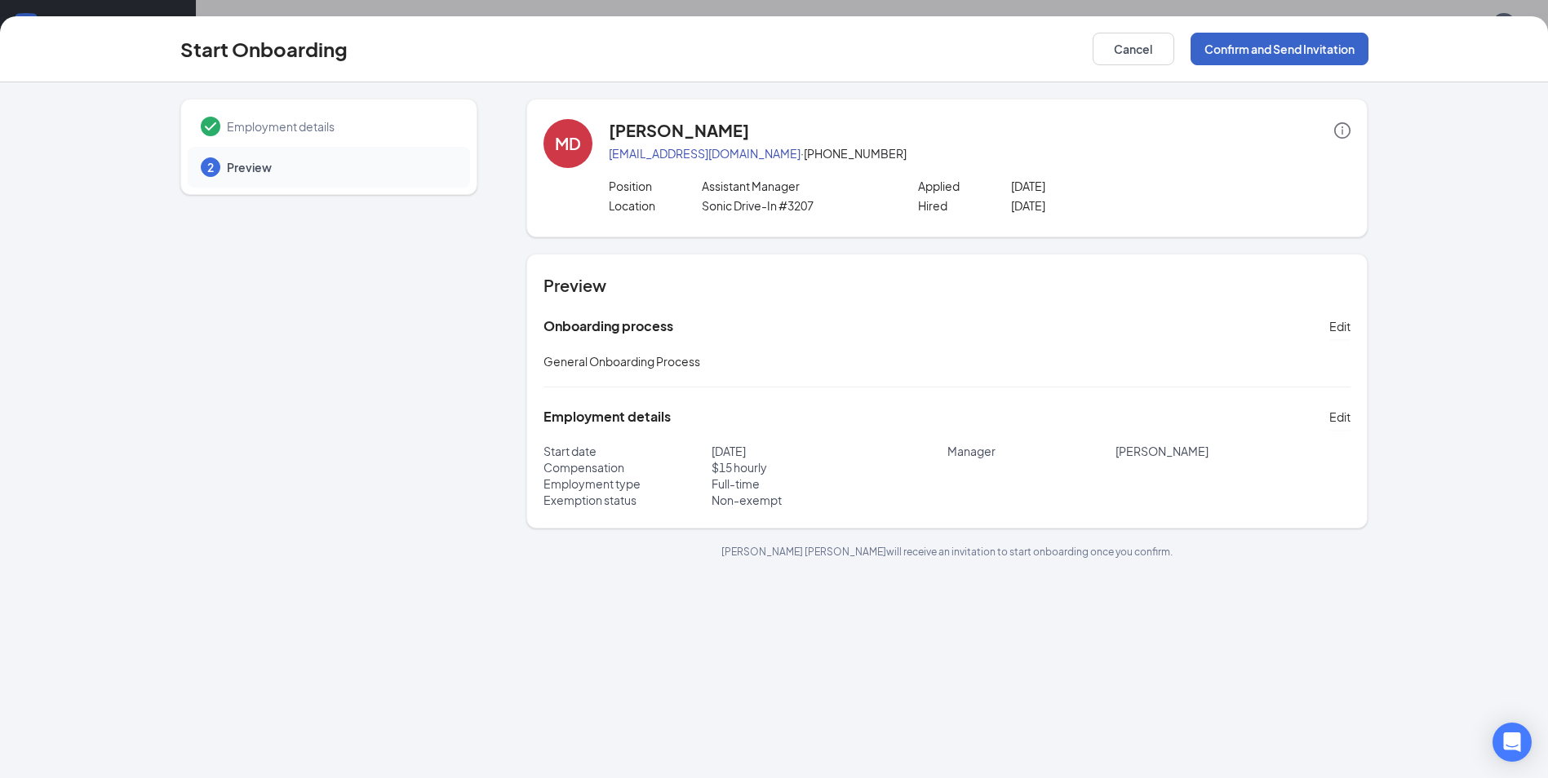
click at [1273, 36] on button "Confirm and Send Invitation" at bounding box center [1280, 49] width 178 height 33
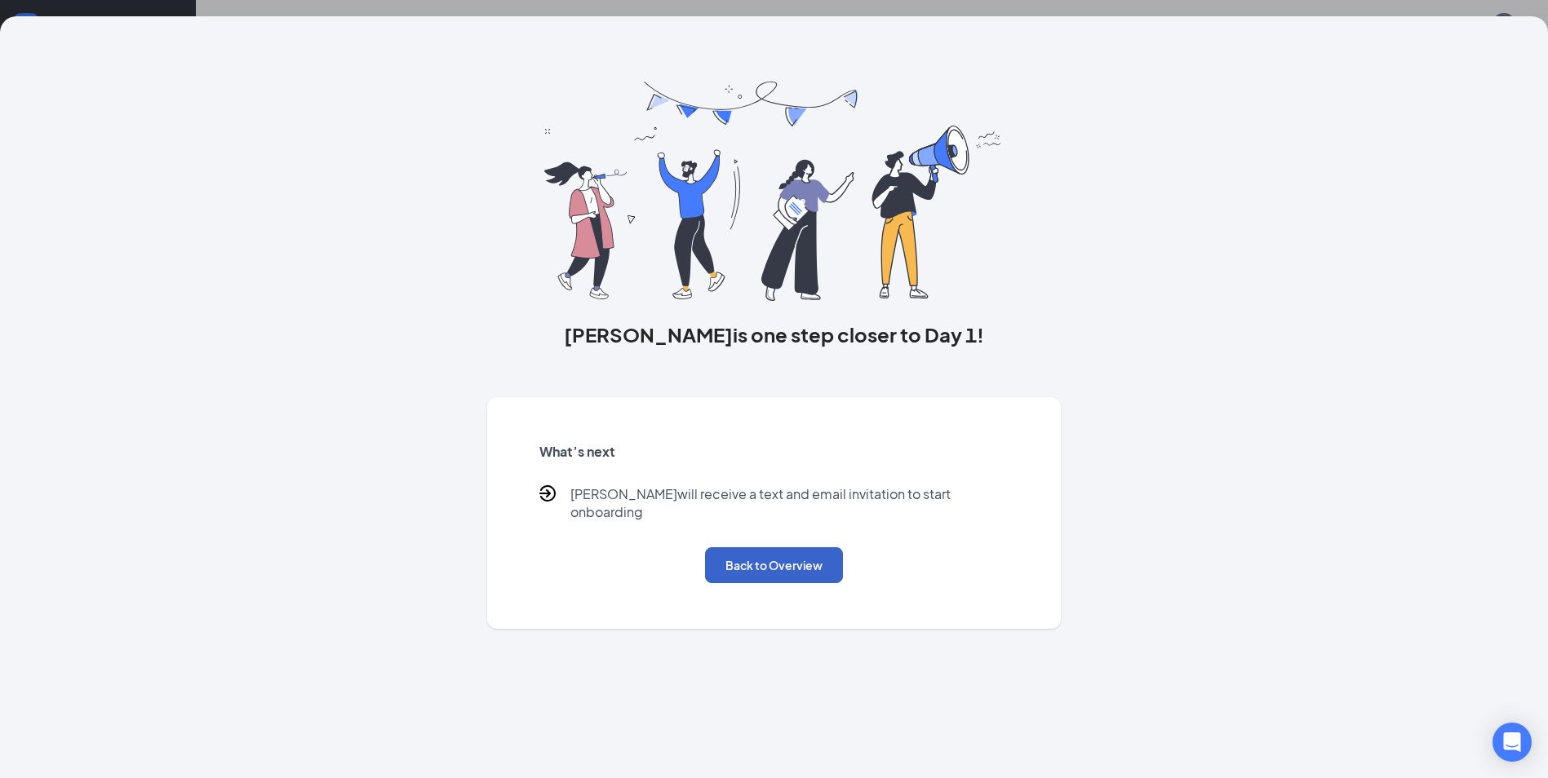
click at [765, 548] on button "Back to Overview" at bounding box center [774, 566] width 138 height 36
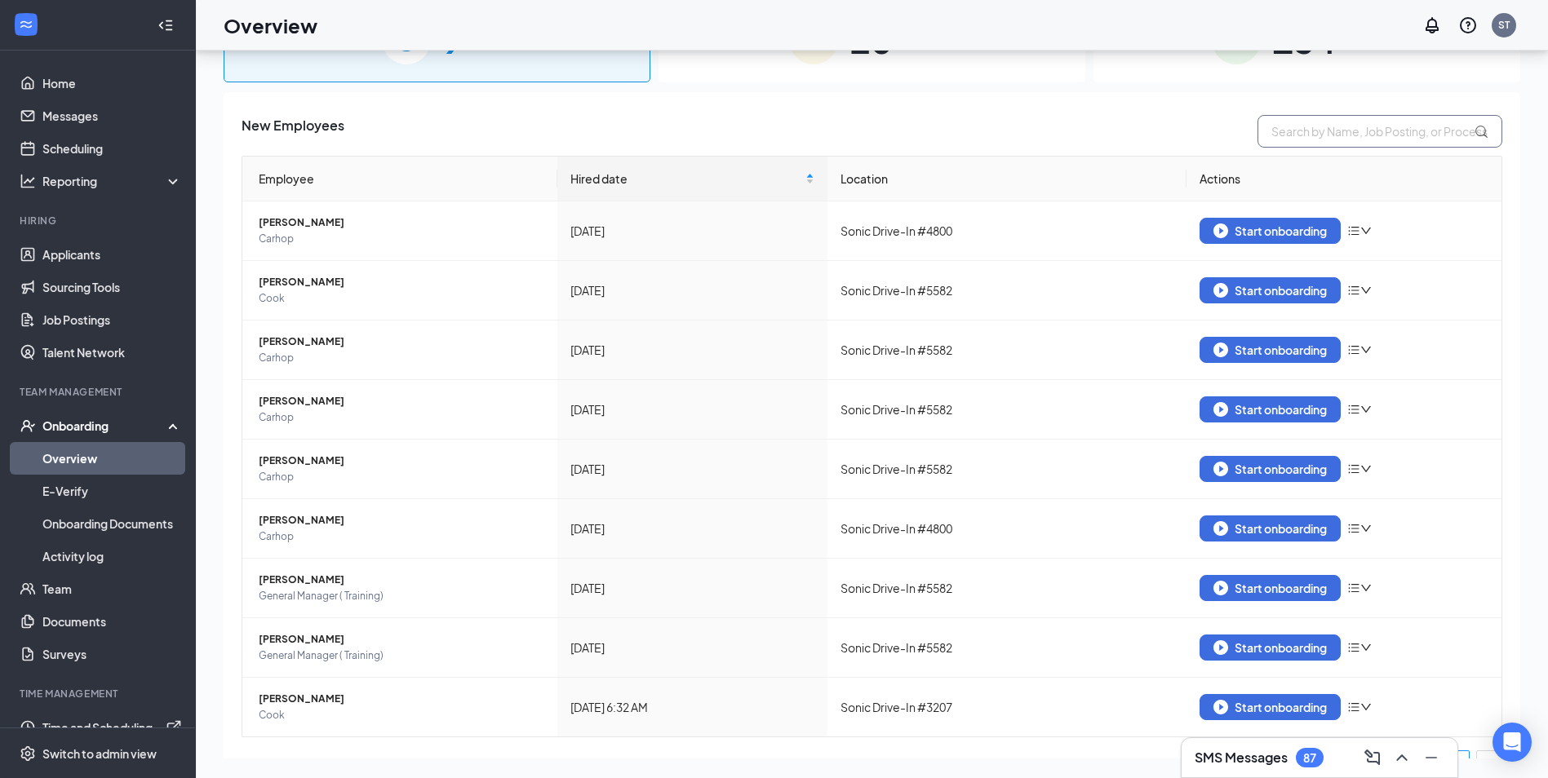
click at [1346, 122] on input "text" at bounding box center [1379, 131] width 245 height 33
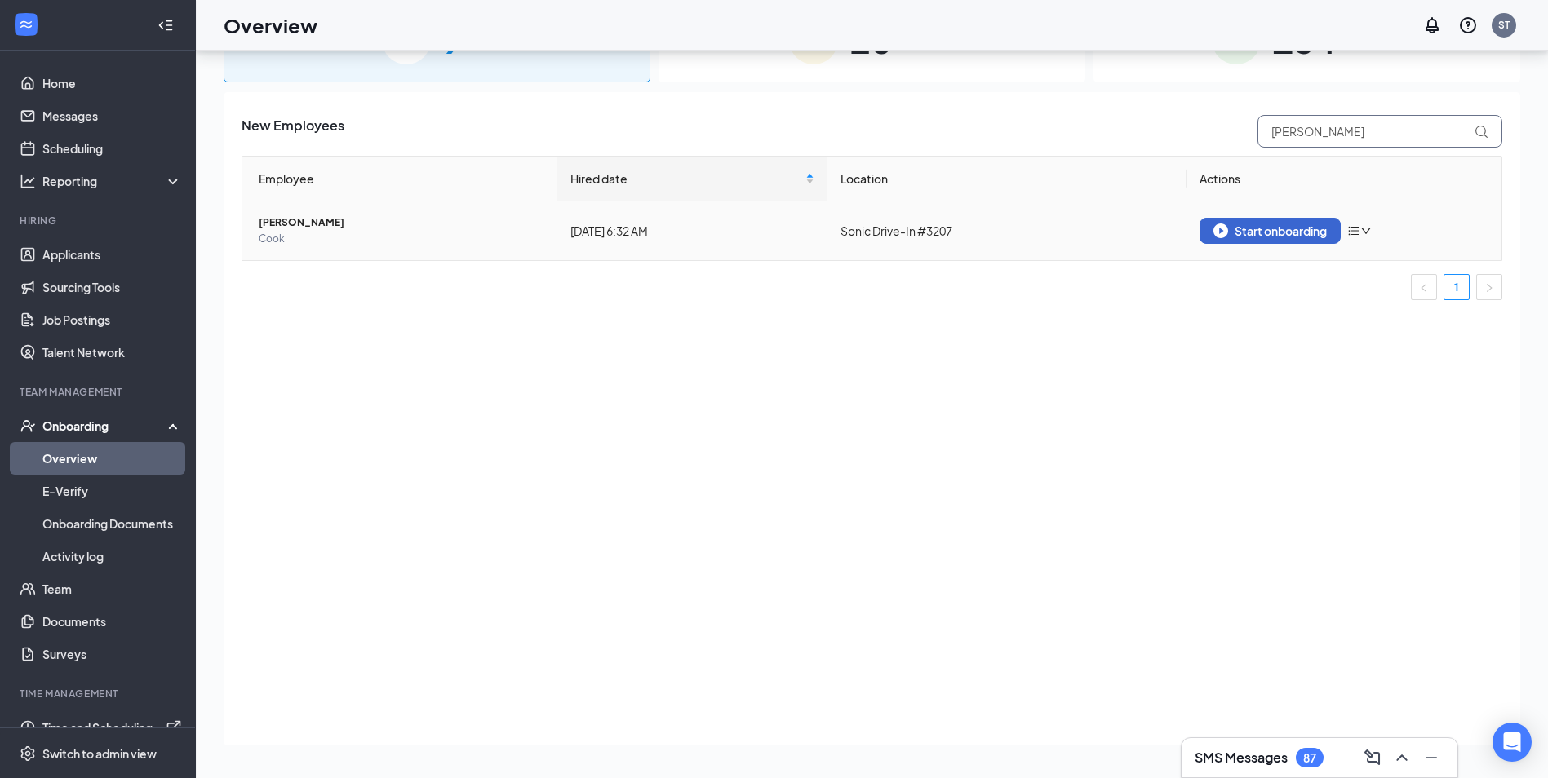
type input "Alba"
click at [1265, 225] on div "Start onboarding" at bounding box center [1269, 231] width 113 height 15
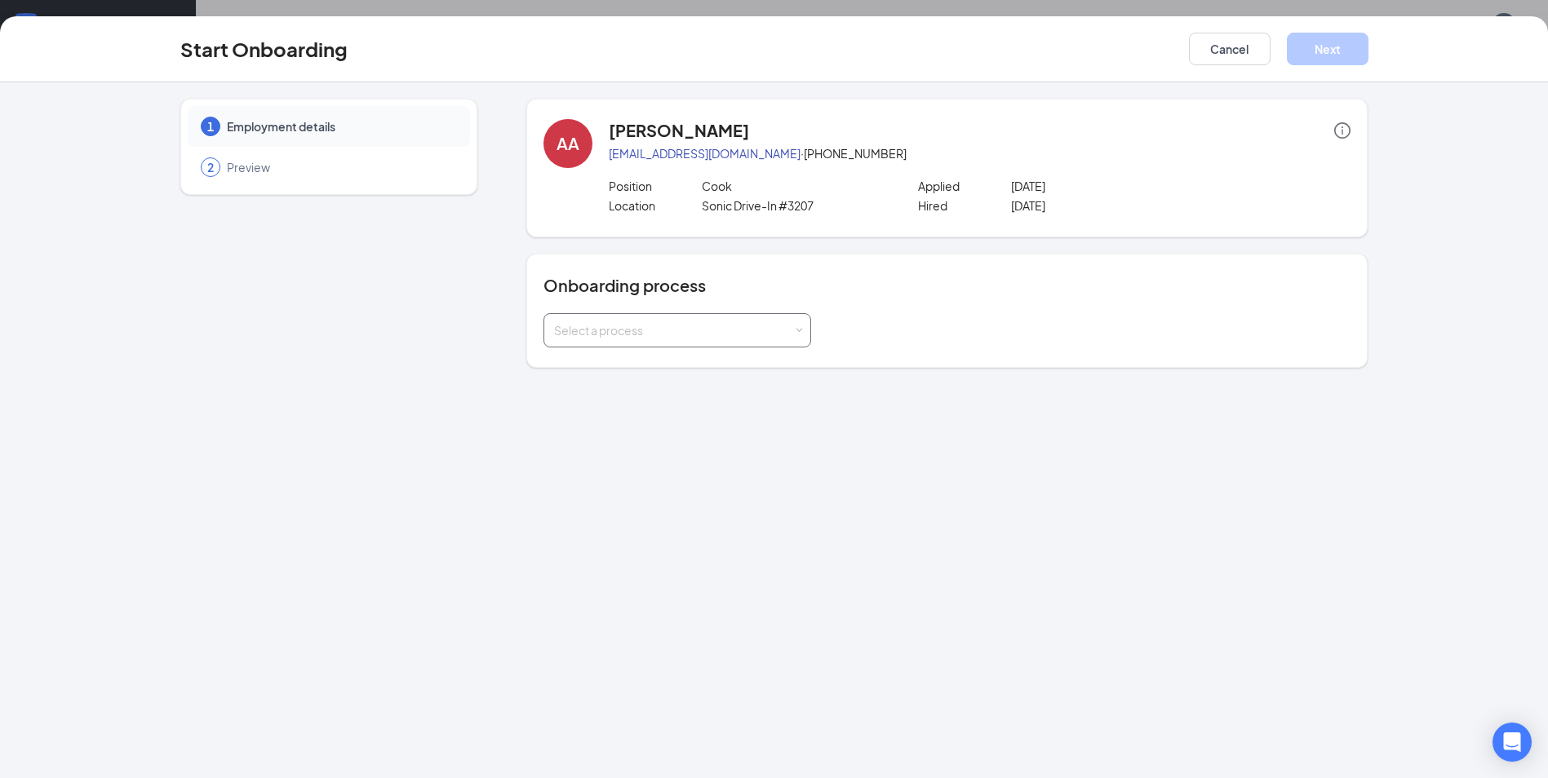
click at [790, 322] on div "Select a process" at bounding box center [673, 330] width 239 height 16
click at [725, 353] on li "General Onboarding Process" at bounding box center [677, 365] width 268 height 29
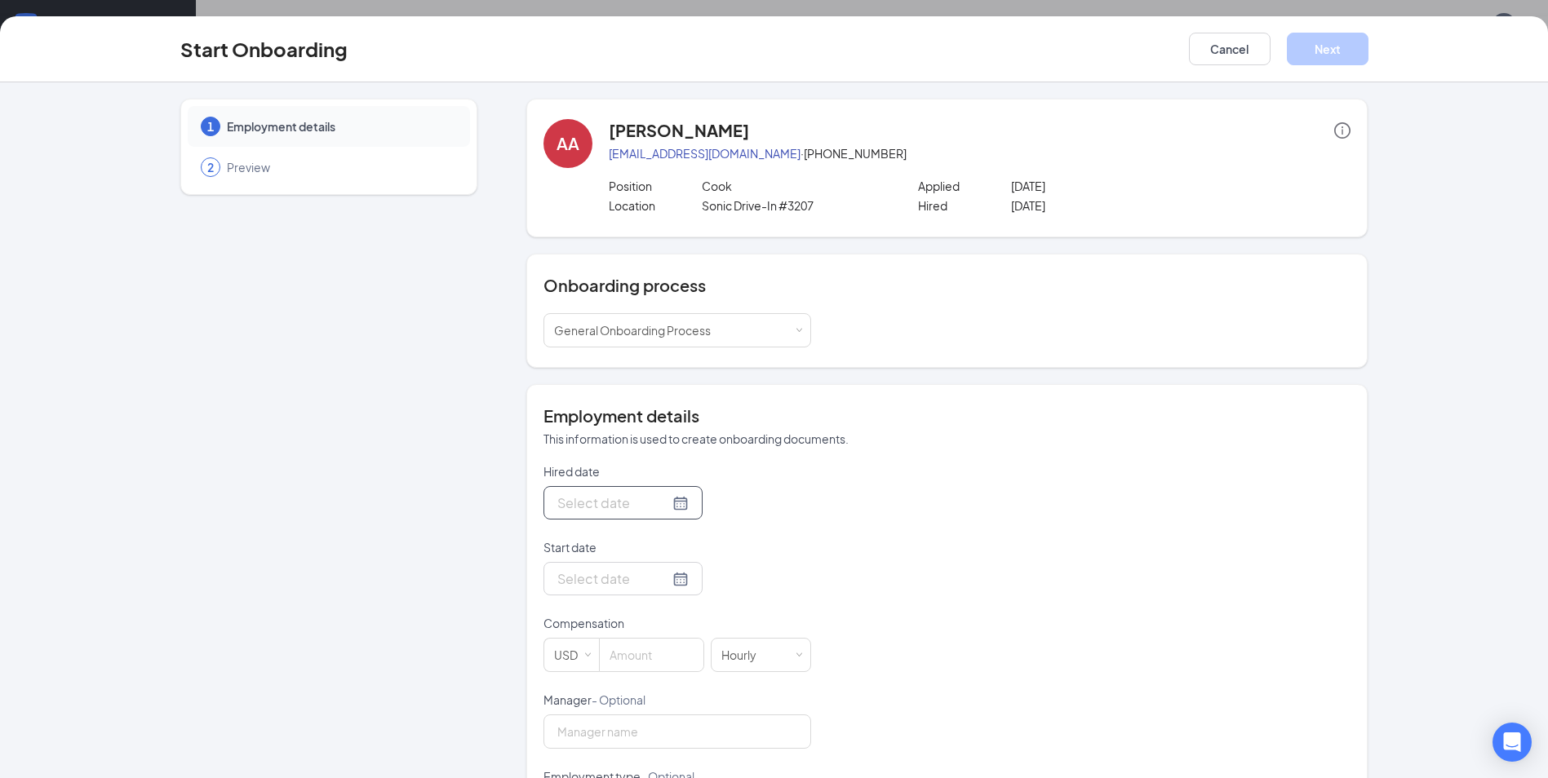
click at [659, 501] on div at bounding box center [622, 503] width 131 height 20
type input "Sep 1, 2025"
click at [598, 596] on div "1" at bounding box center [598, 600] width 20 height 20
click at [662, 584] on div at bounding box center [622, 579] width 131 height 20
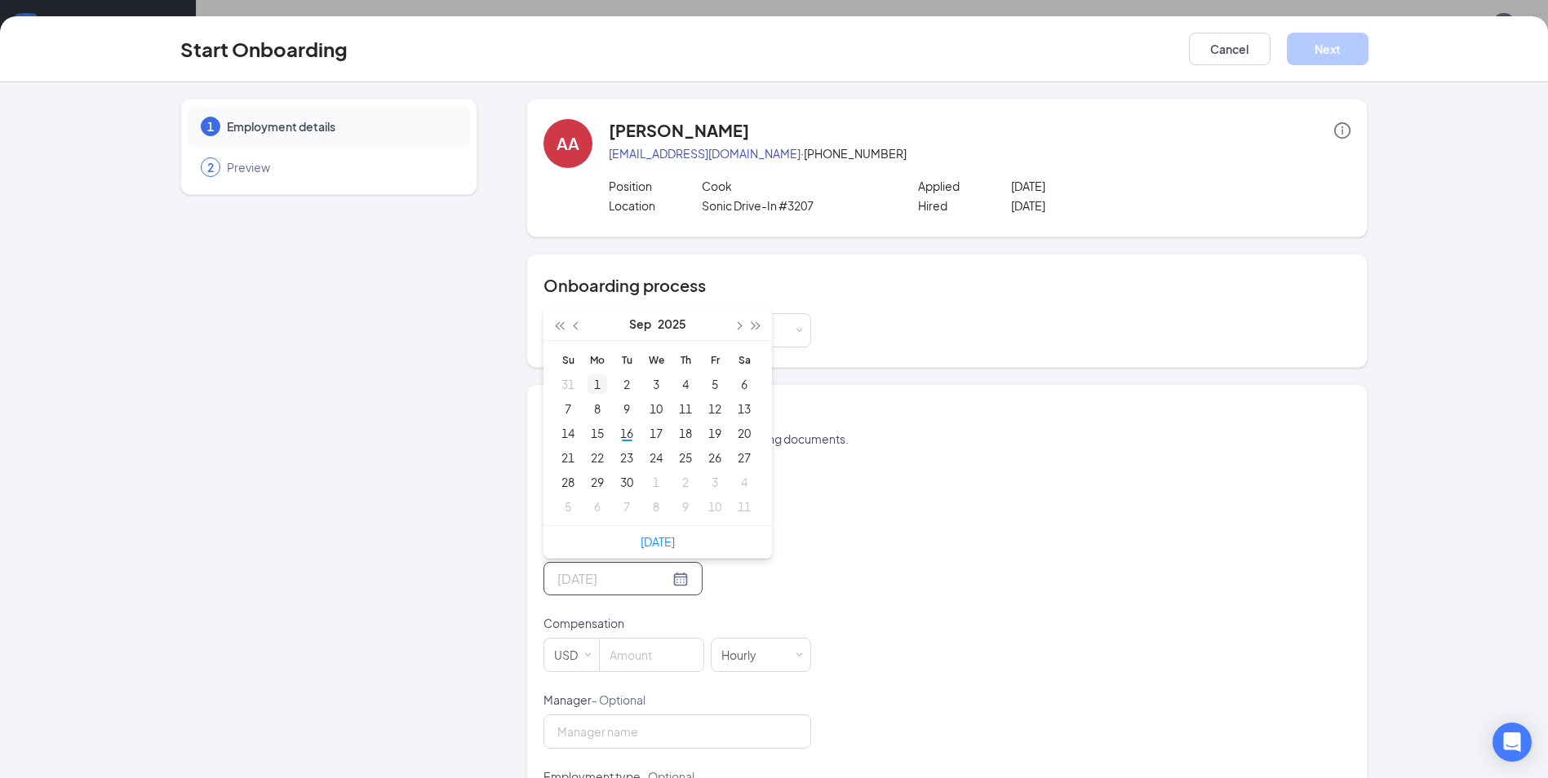
type input "Sep 1, 2025"
click at [594, 384] on div "1" at bounding box center [598, 385] width 20 height 20
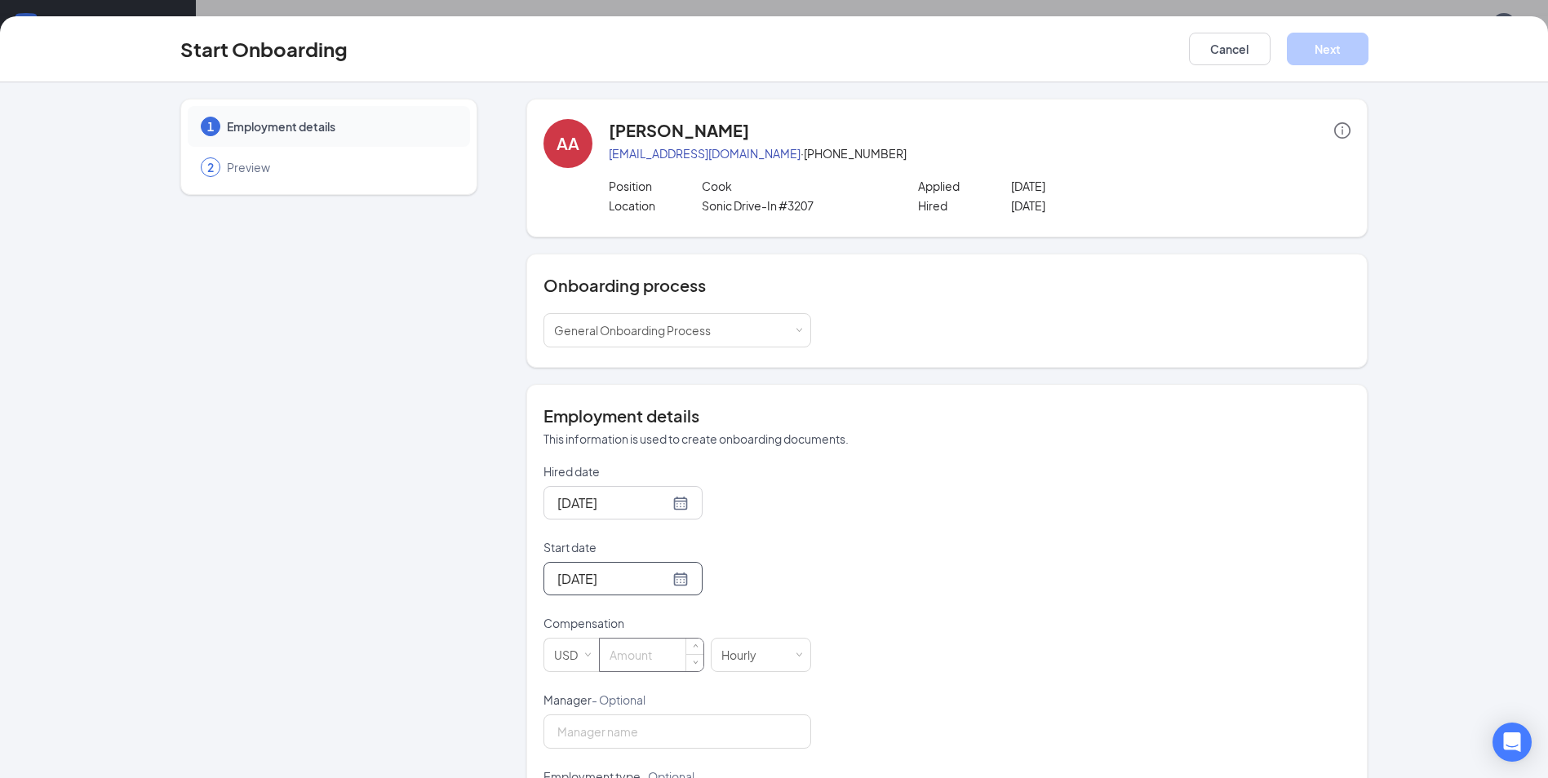
click at [624, 659] on input at bounding box center [652, 655] width 104 height 33
type input "13"
click at [1071, 583] on div "Hired date Sep 1, 2025 Sep 2025 Su Mo Tu We Th Fr Sa 31 1 2 3 4 5 6 7 8 9 10 11…" at bounding box center [946, 730] width 807 height 534
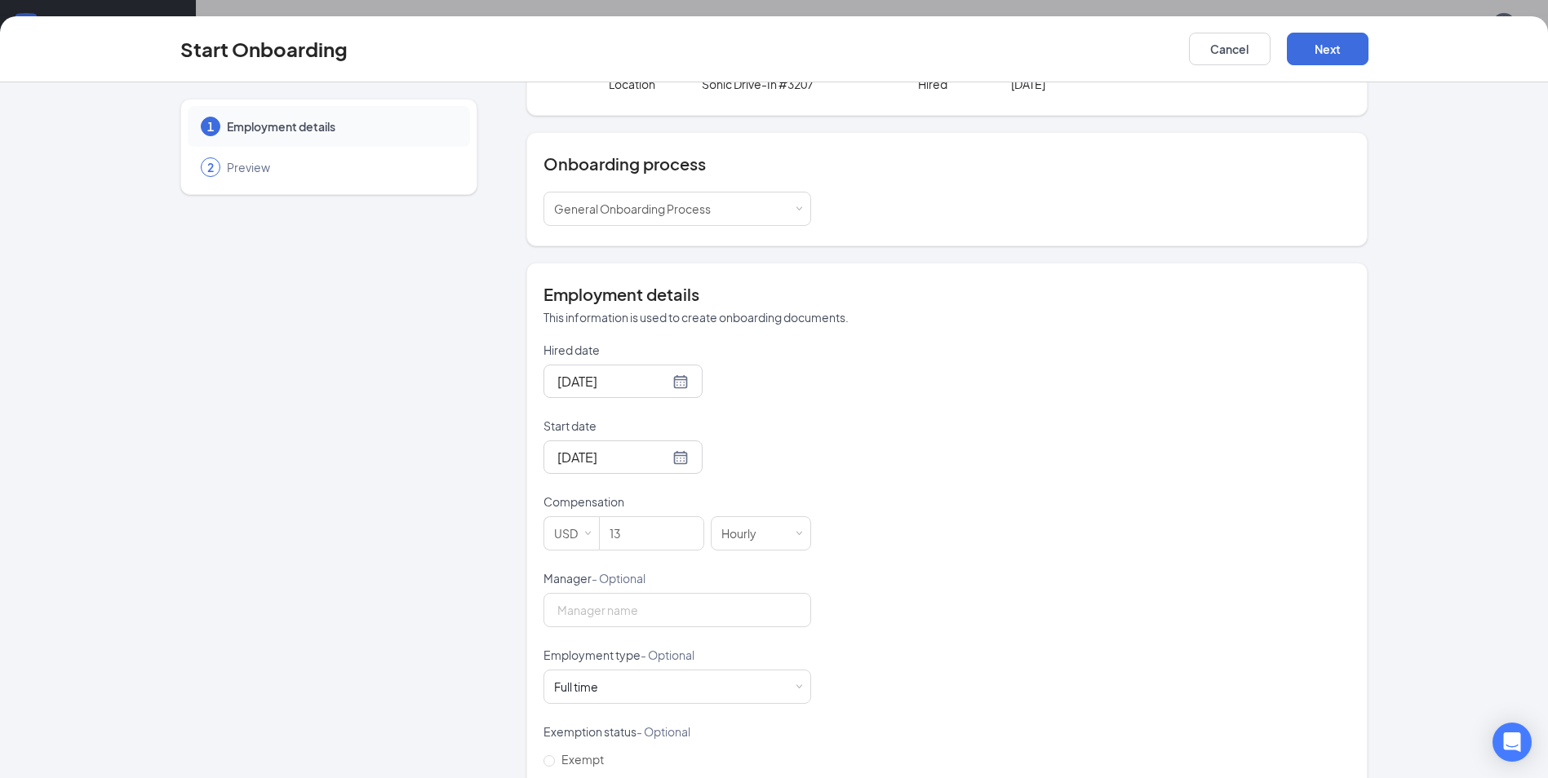
scroll to position [255, 0]
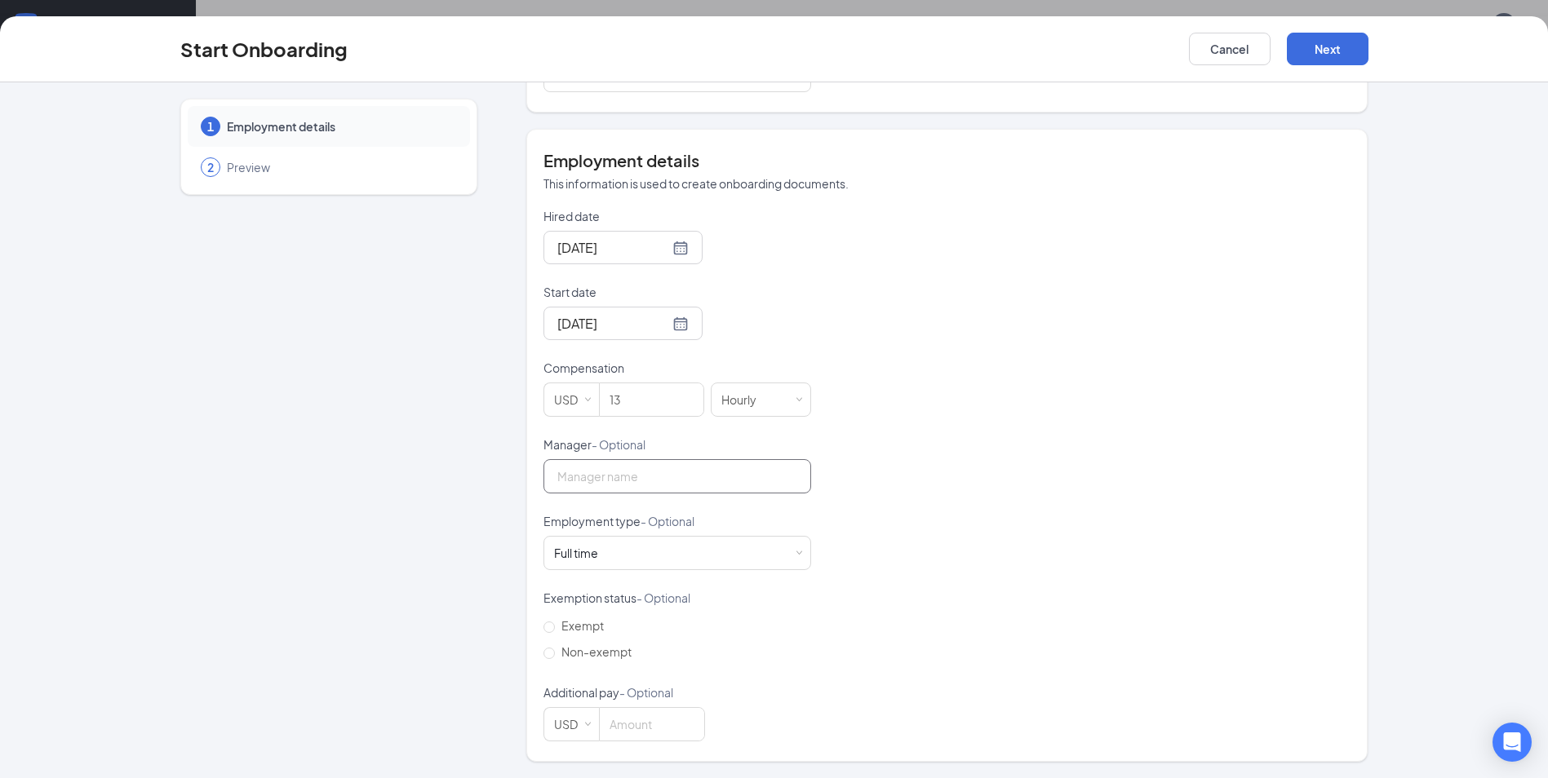
click at [643, 481] on input "Manager - Optional" at bounding box center [677, 476] width 268 height 34
type input "Shenko Terry"
click at [543, 658] on input "Non-exempt" at bounding box center [548, 653] width 11 height 11
radio input "true"
click at [1315, 45] on button "Next" at bounding box center [1328, 49] width 82 height 33
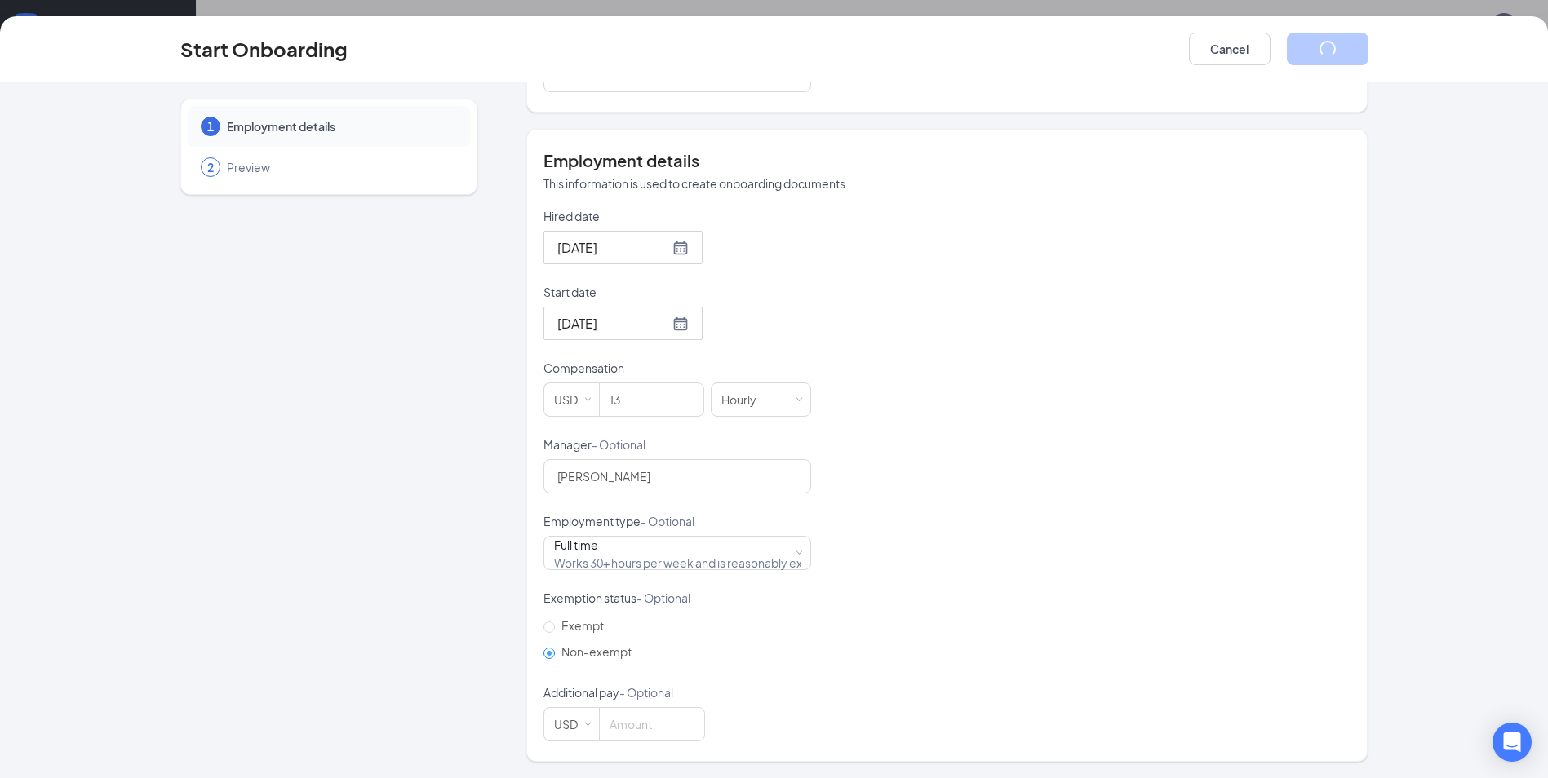
scroll to position [0, 0]
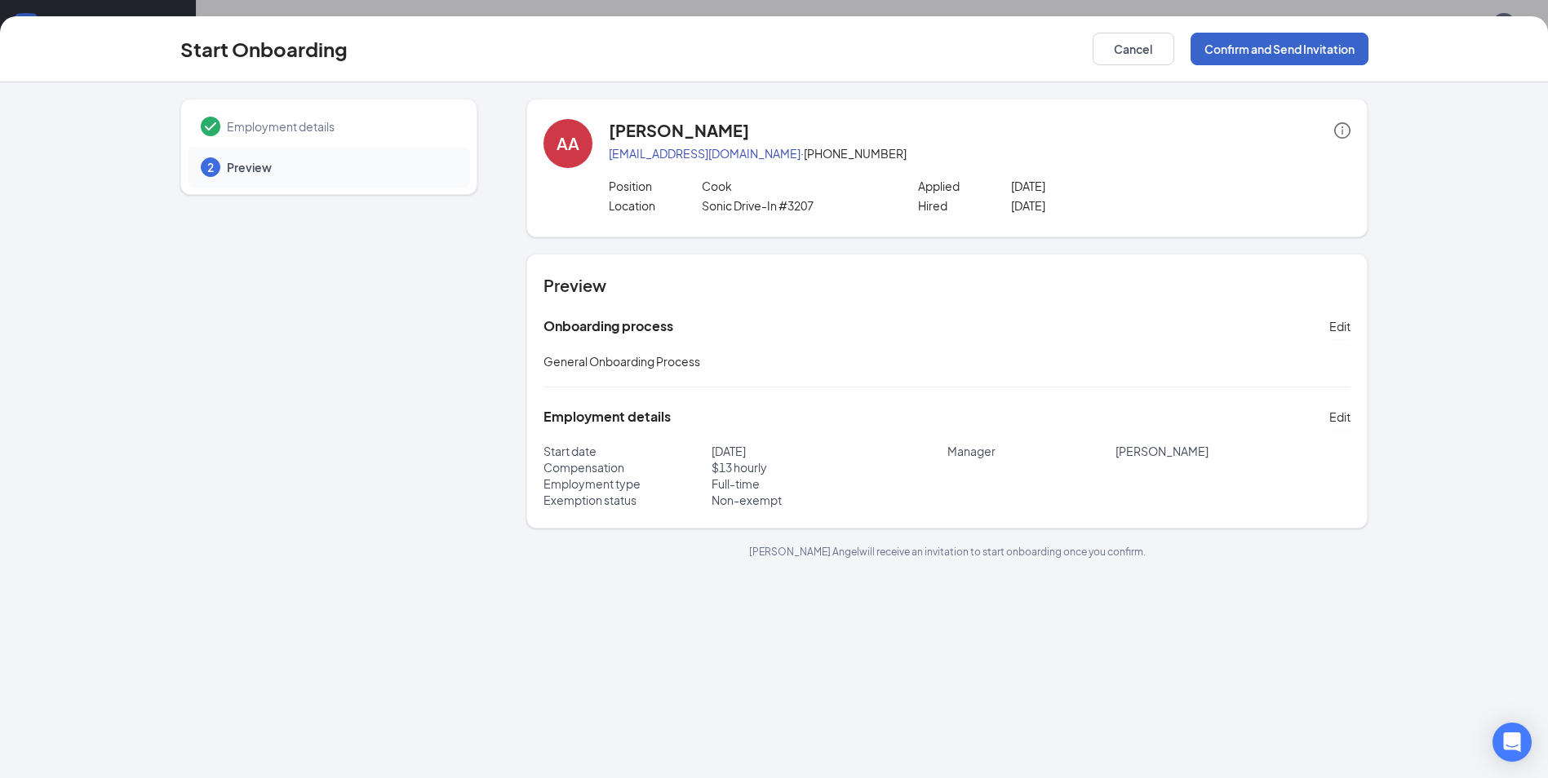
click at [1315, 45] on button "Confirm and Send Invitation" at bounding box center [1280, 49] width 178 height 33
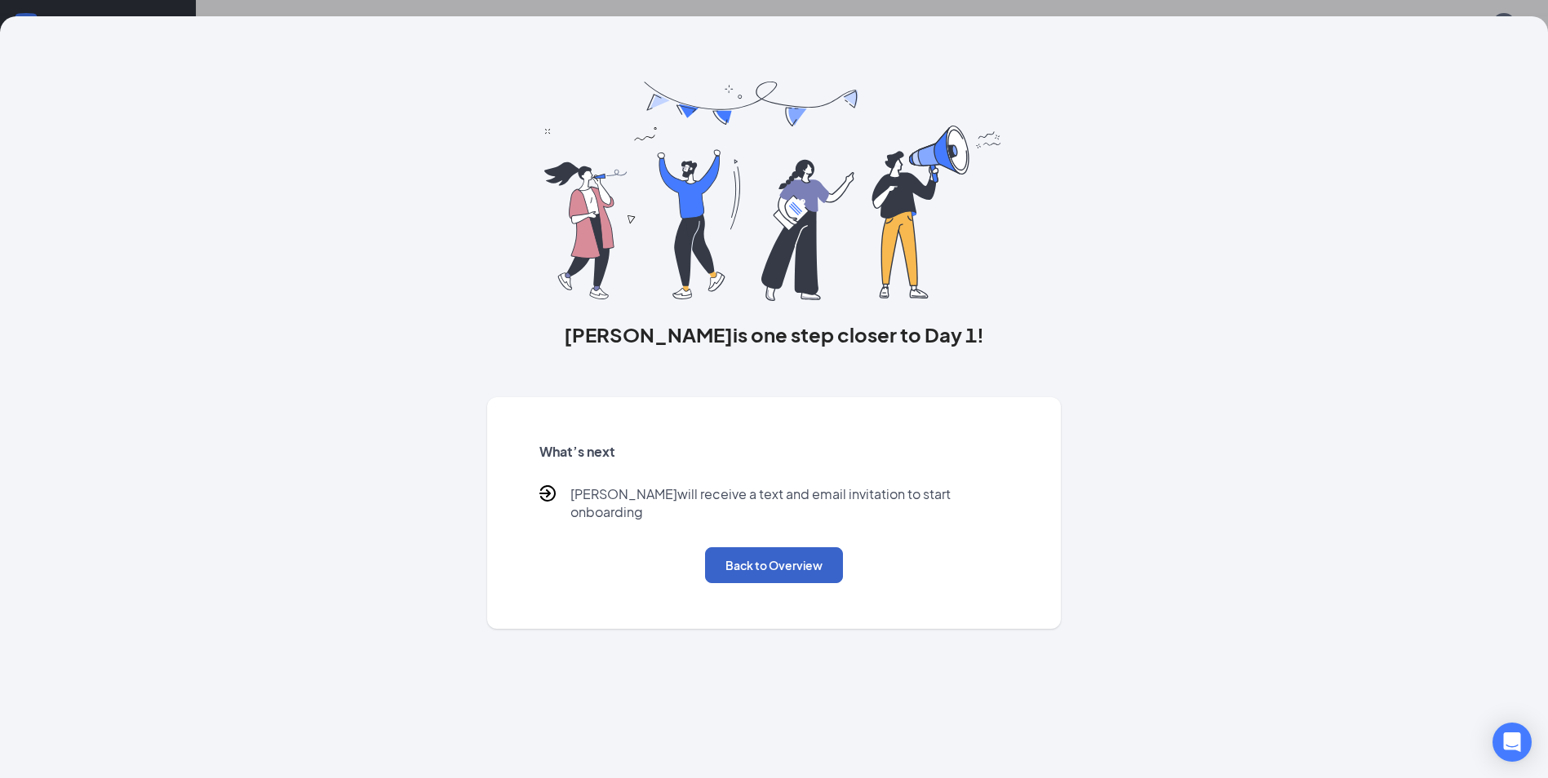
click at [775, 554] on button "Back to Overview" at bounding box center [774, 566] width 138 height 36
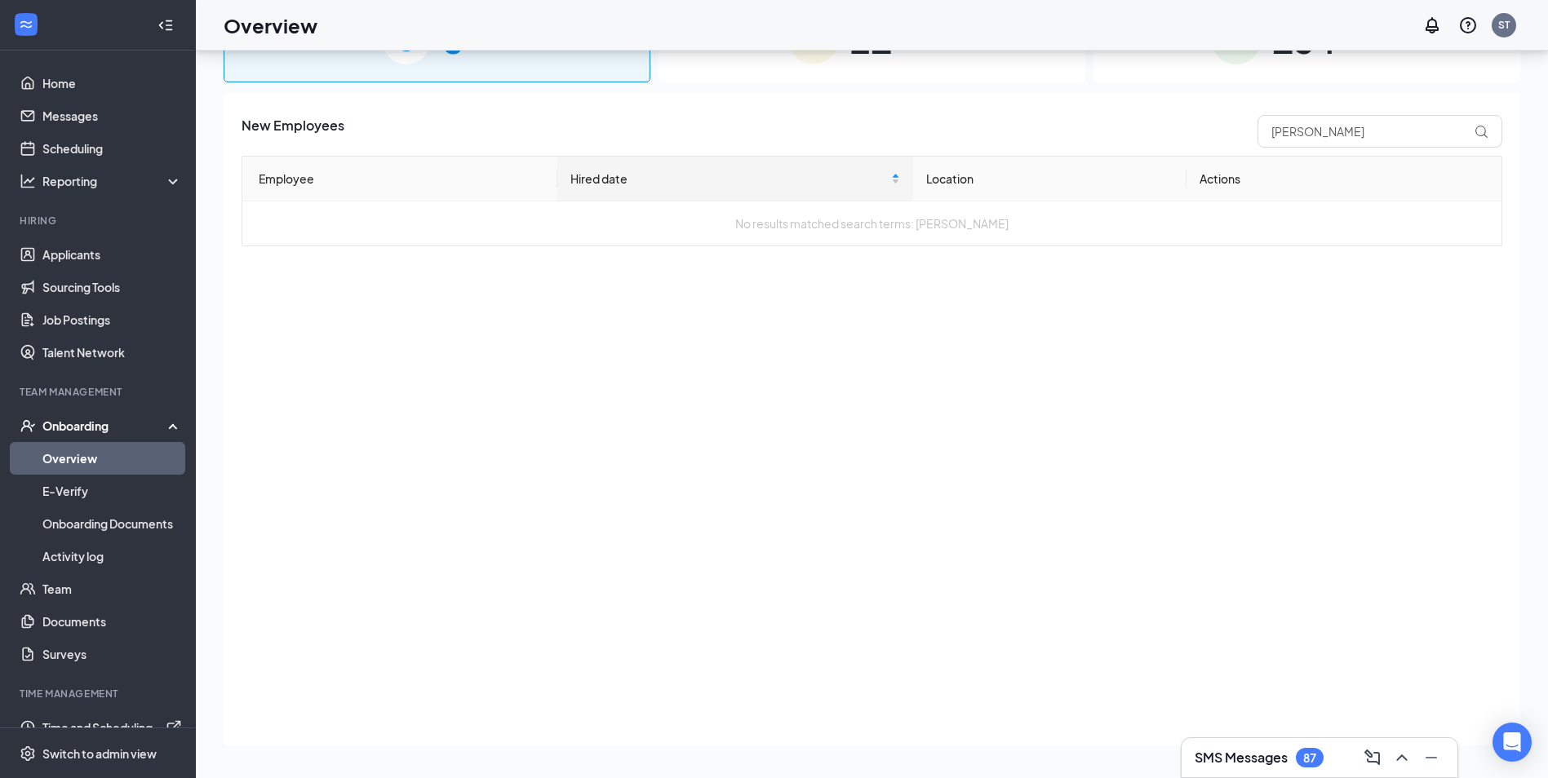
click at [87, 460] on link "Overview" at bounding box center [112, 458] width 140 height 33
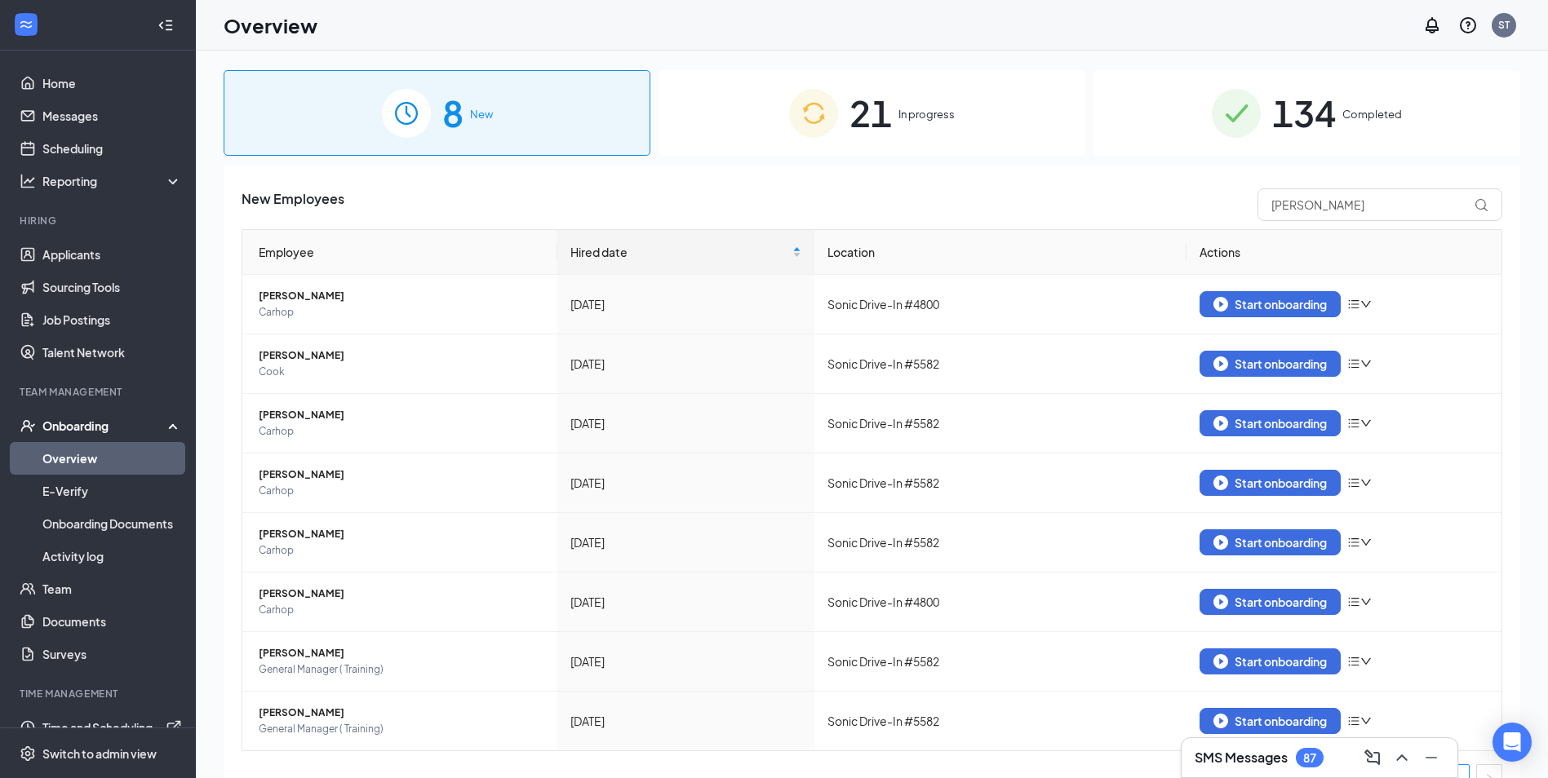
click at [887, 122] on div "21 In progress" at bounding box center [872, 113] width 427 height 86
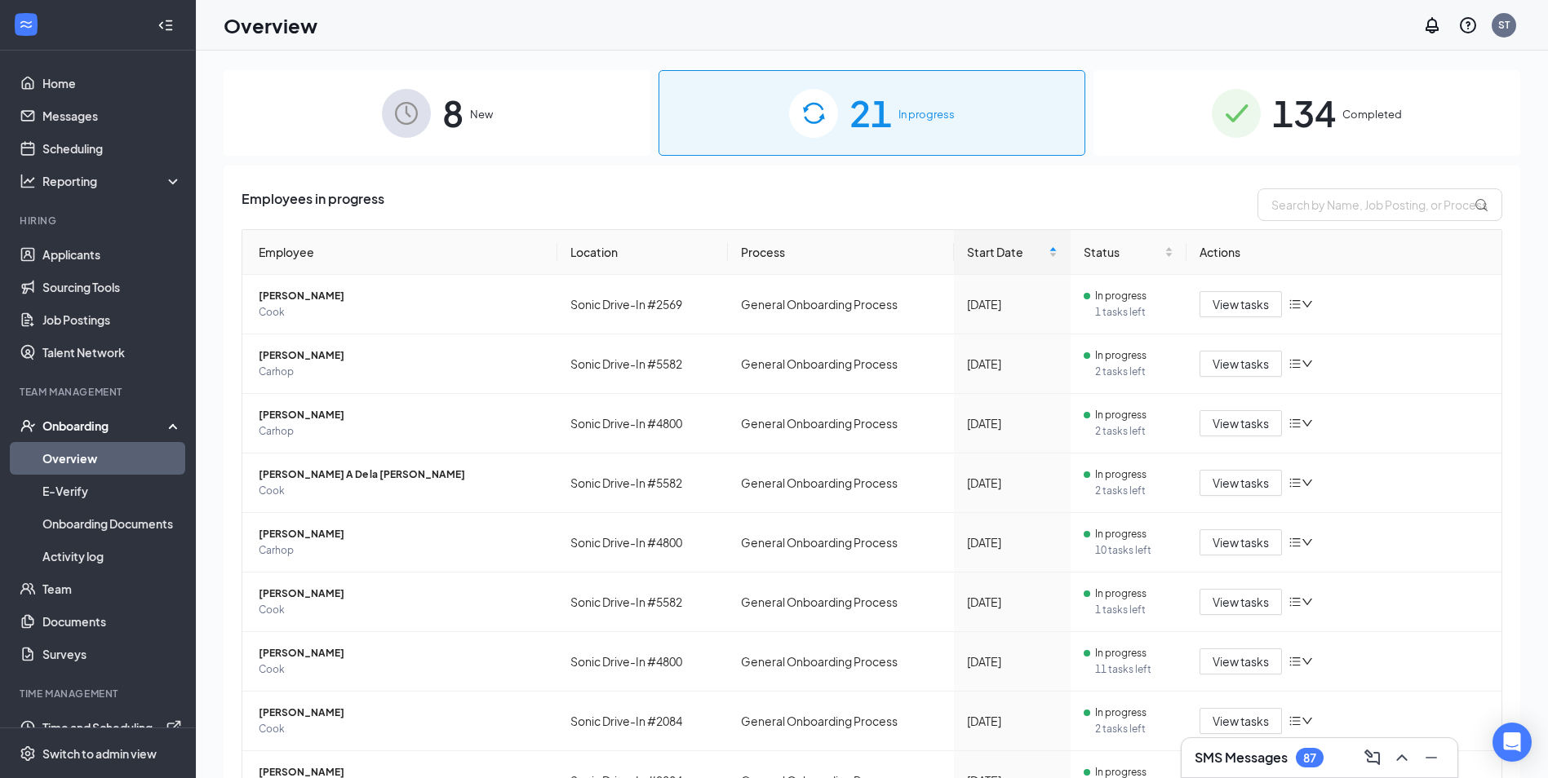
click at [1330, 118] on div "134 Completed" at bounding box center [1306, 113] width 427 height 86
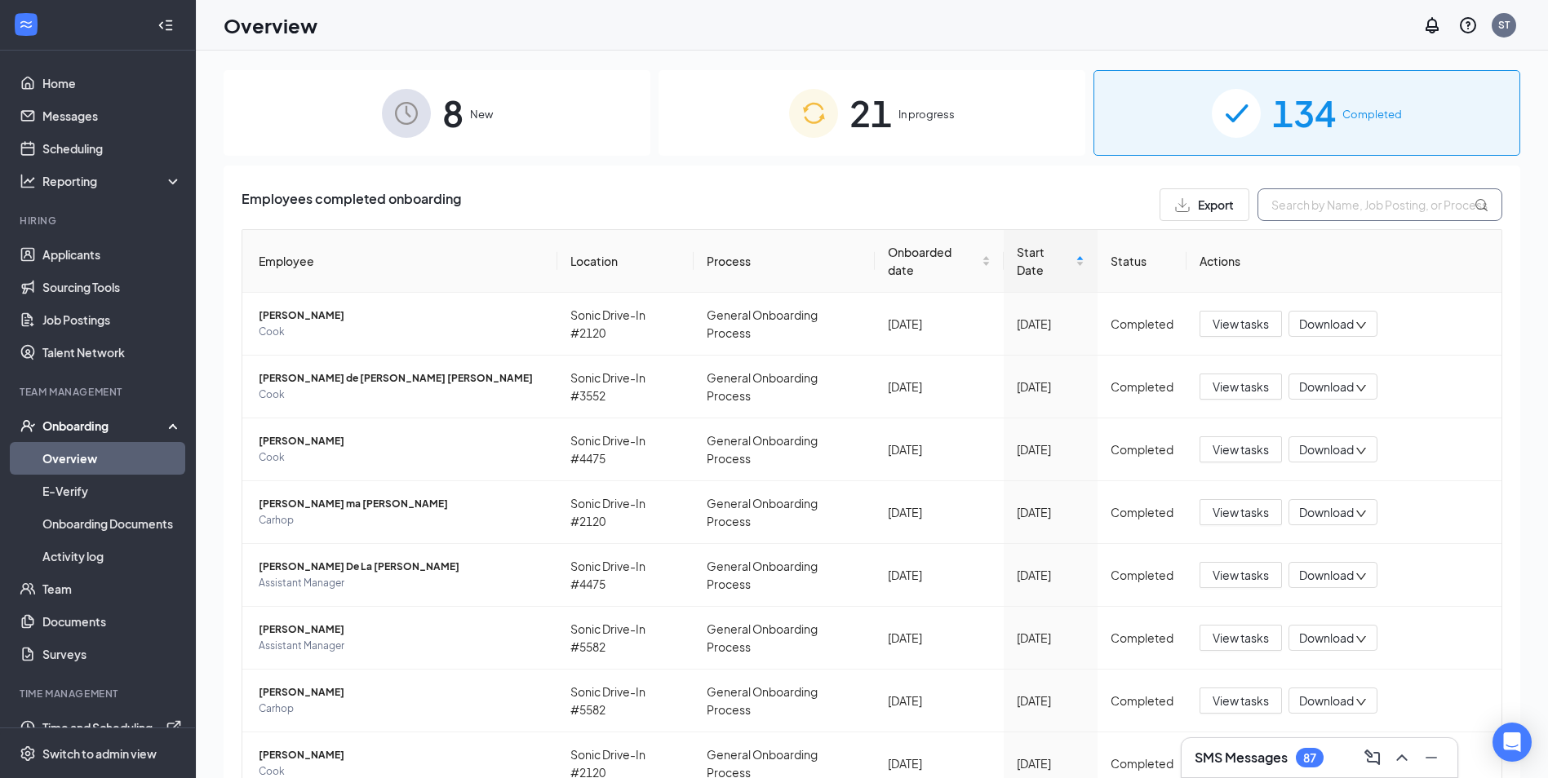
click at [1272, 211] on input "text" at bounding box center [1379, 204] width 245 height 33
type input "Albaro"
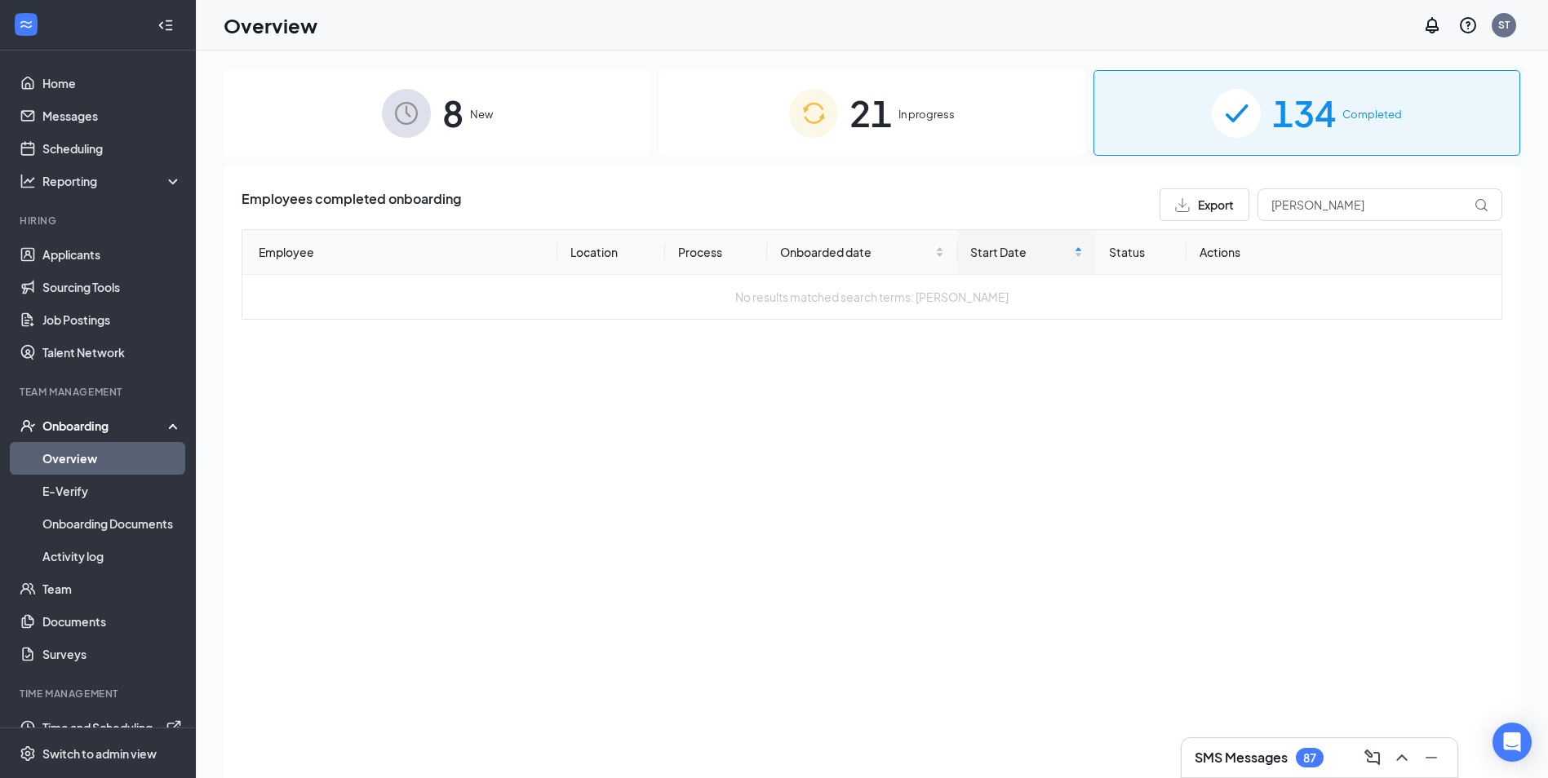
click at [908, 101] on div "21 In progress" at bounding box center [872, 113] width 427 height 86
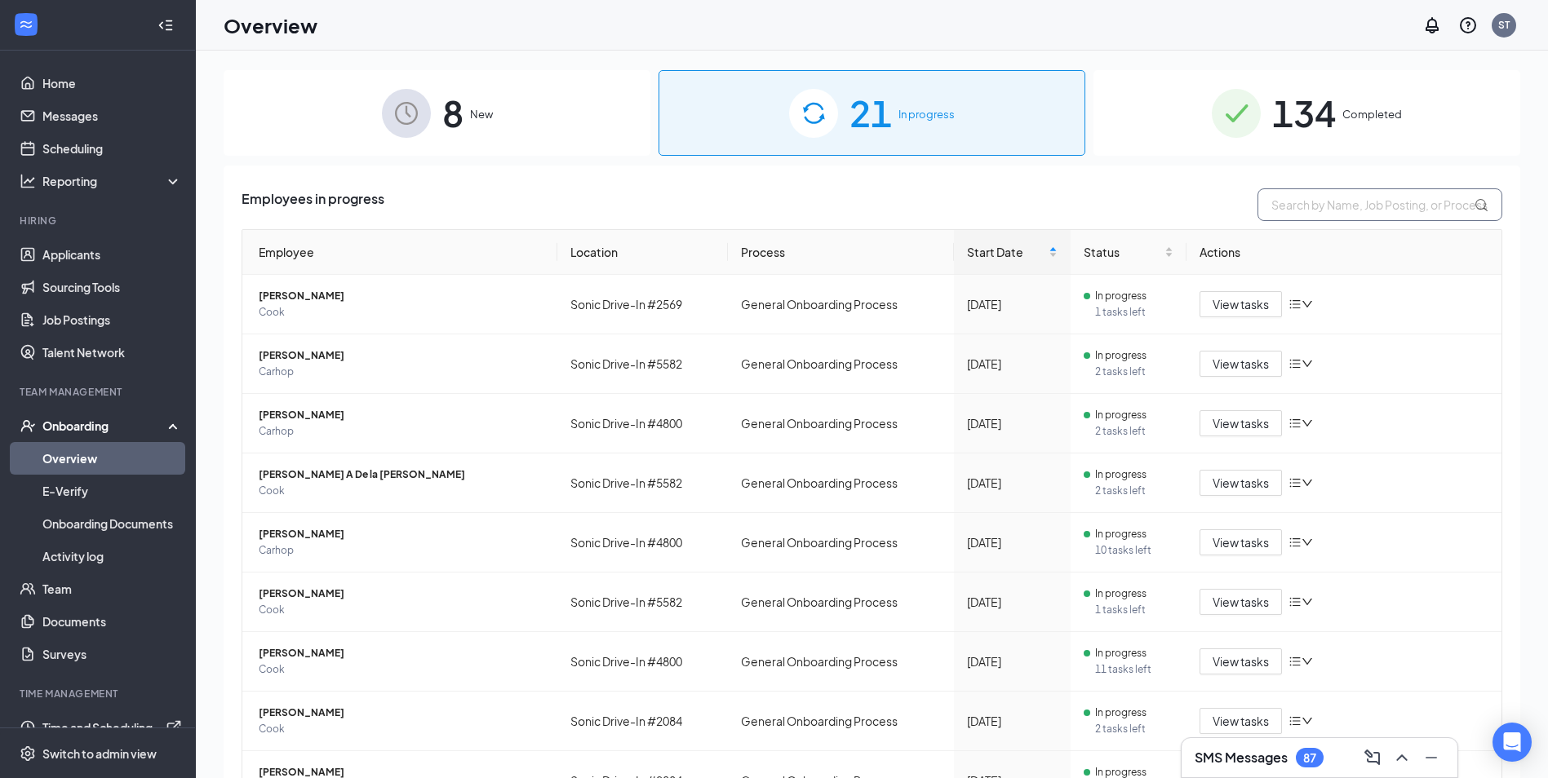
click at [1412, 212] on input "text" at bounding box center [1379, 204] width 245 height 33
type input "Albaro"
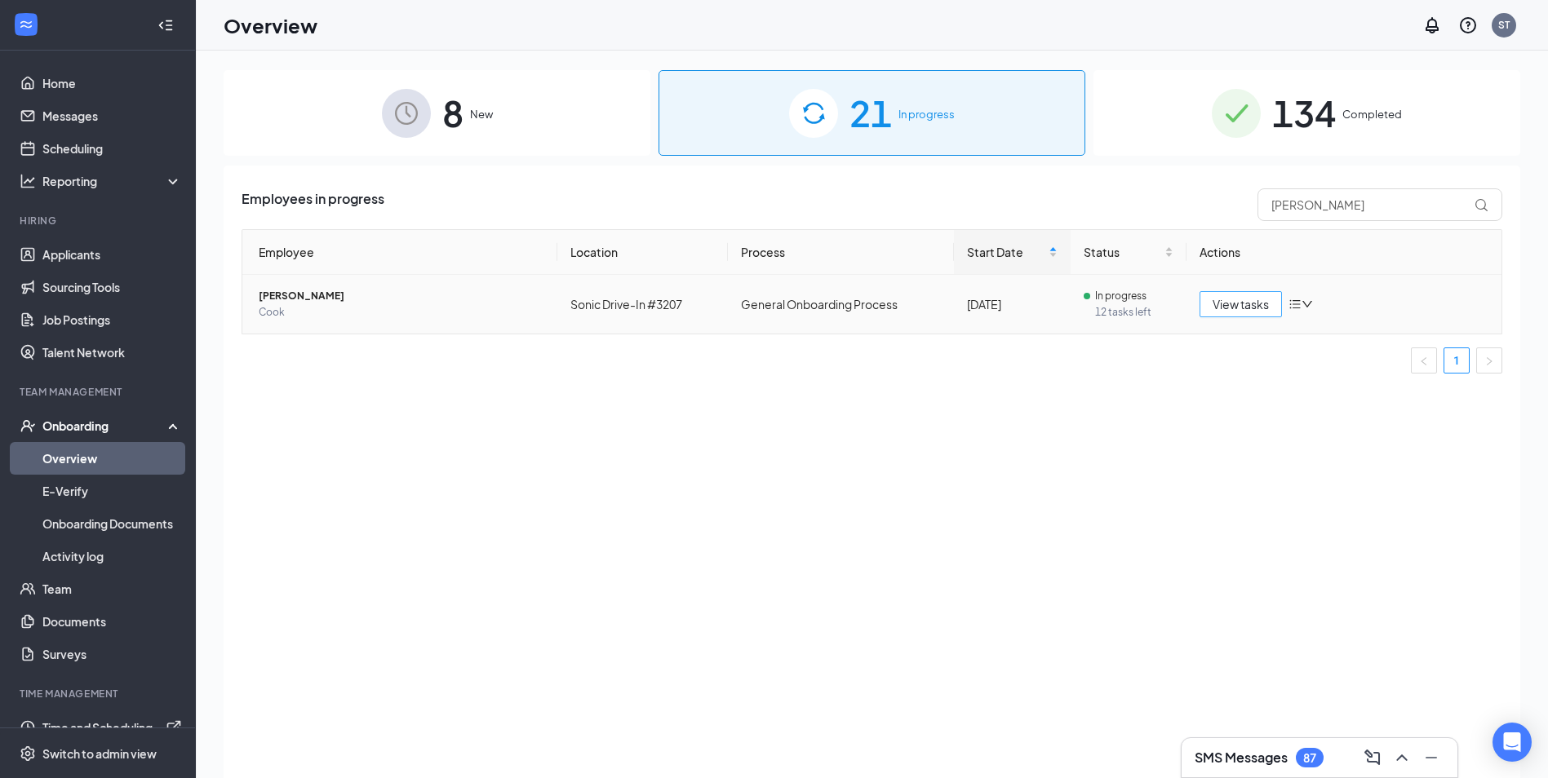
click at [1273, 308] on button "View tasks" at bounding box center [1241, 304] width 82 height 26
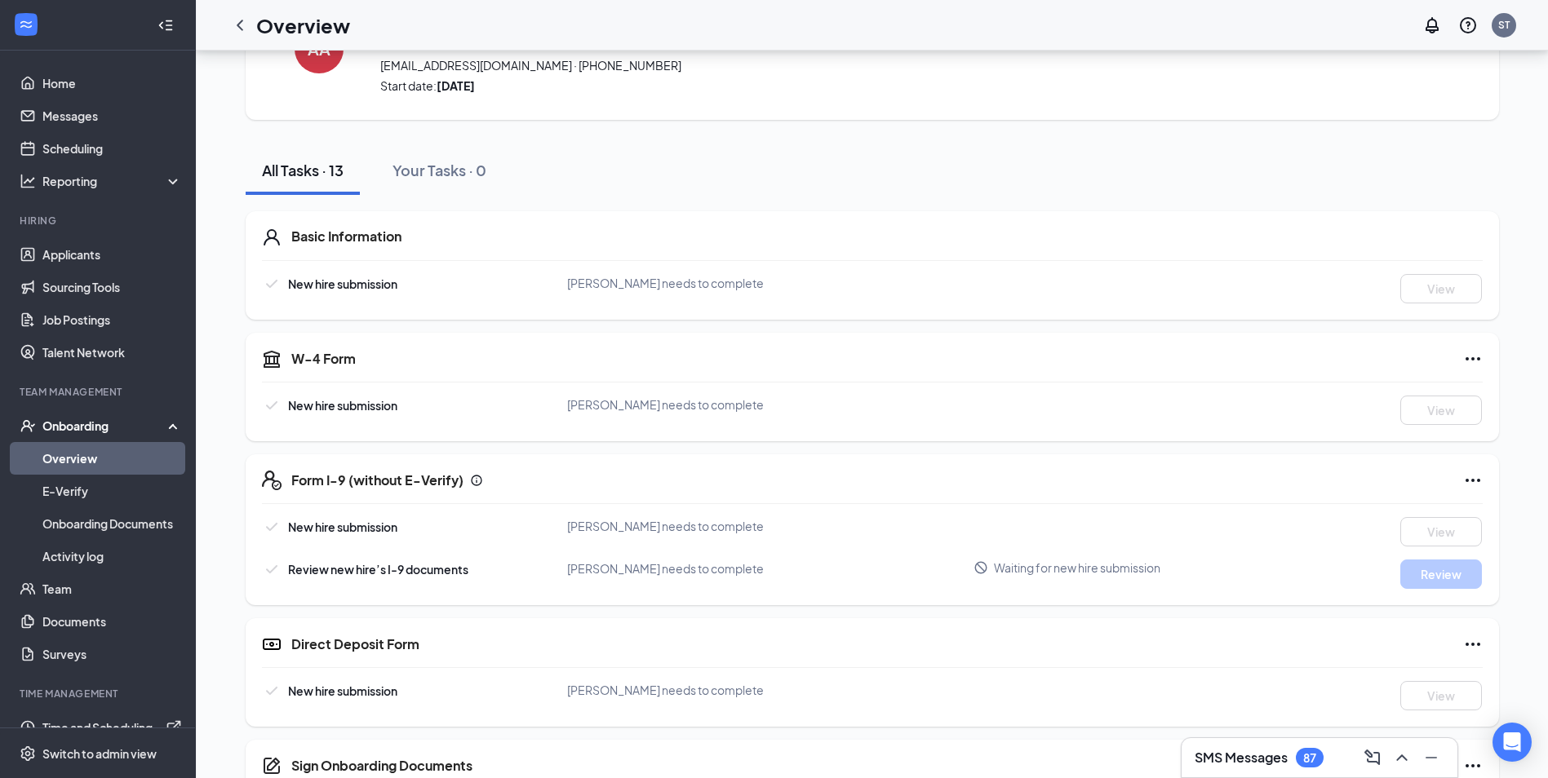
scroll to position [82, 0]
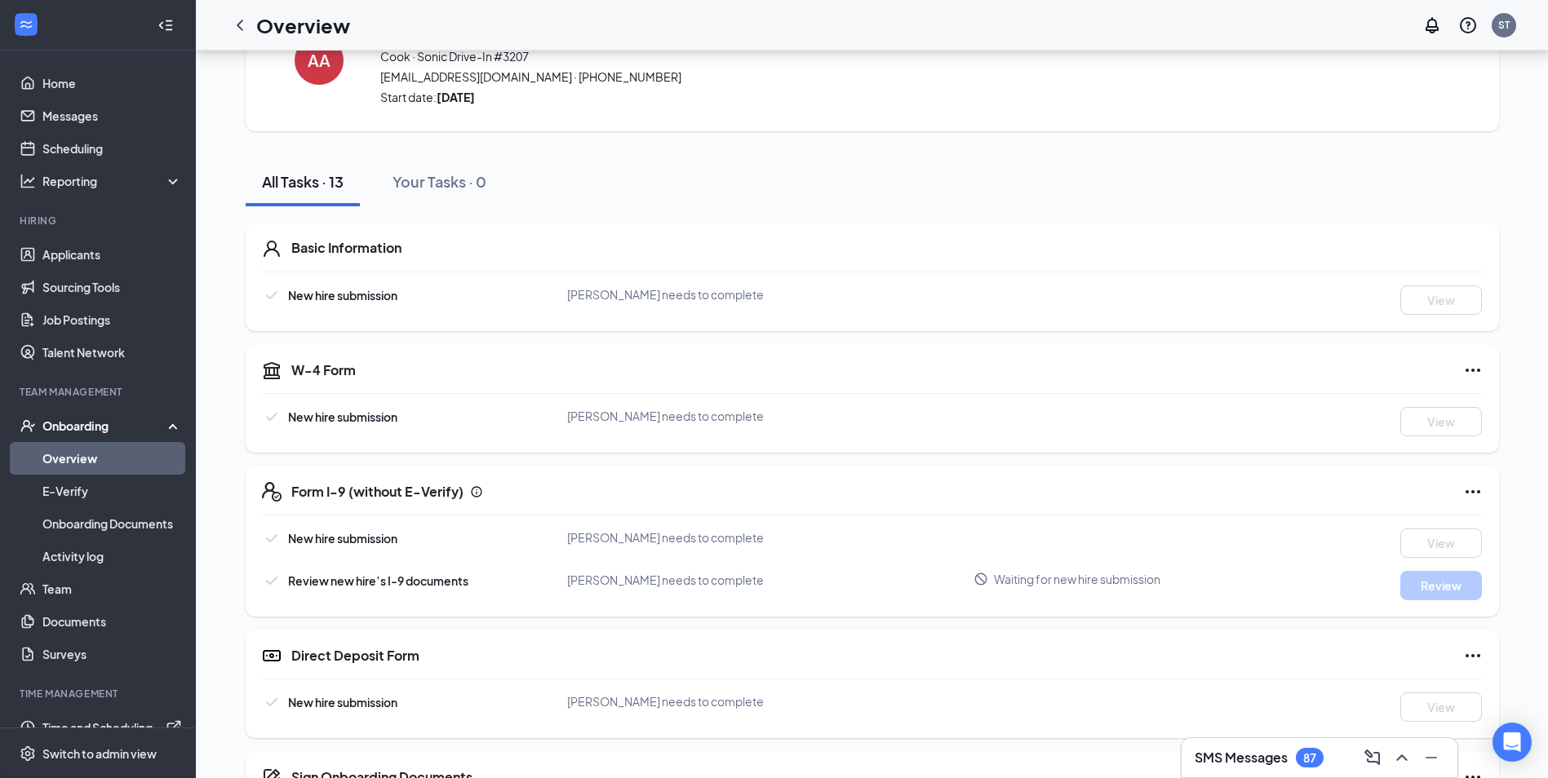
click at [83, 462] on link "Overview" at bounding box center [112, 458] width 140 height 33
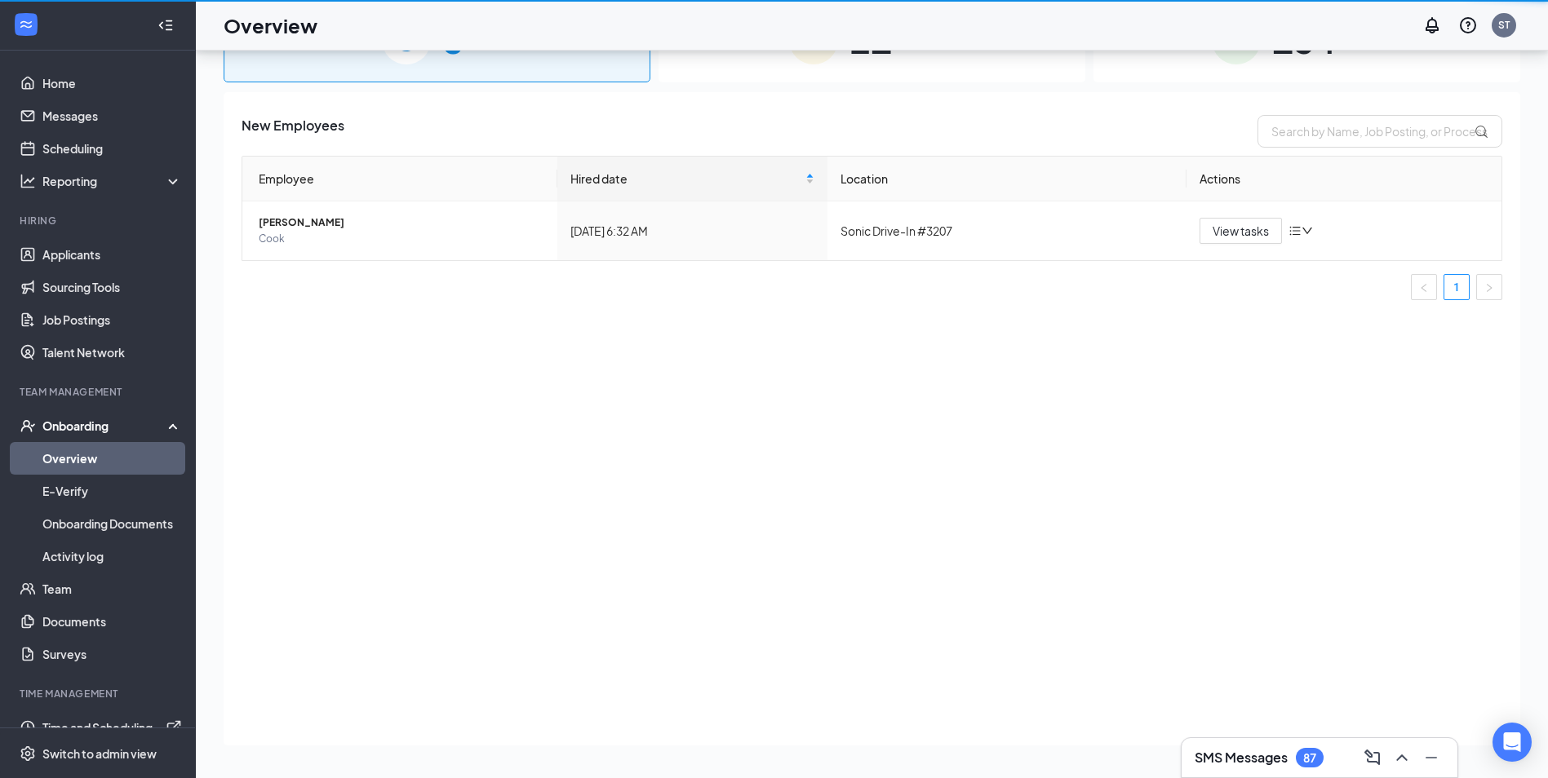
scroll to position [73, 0]
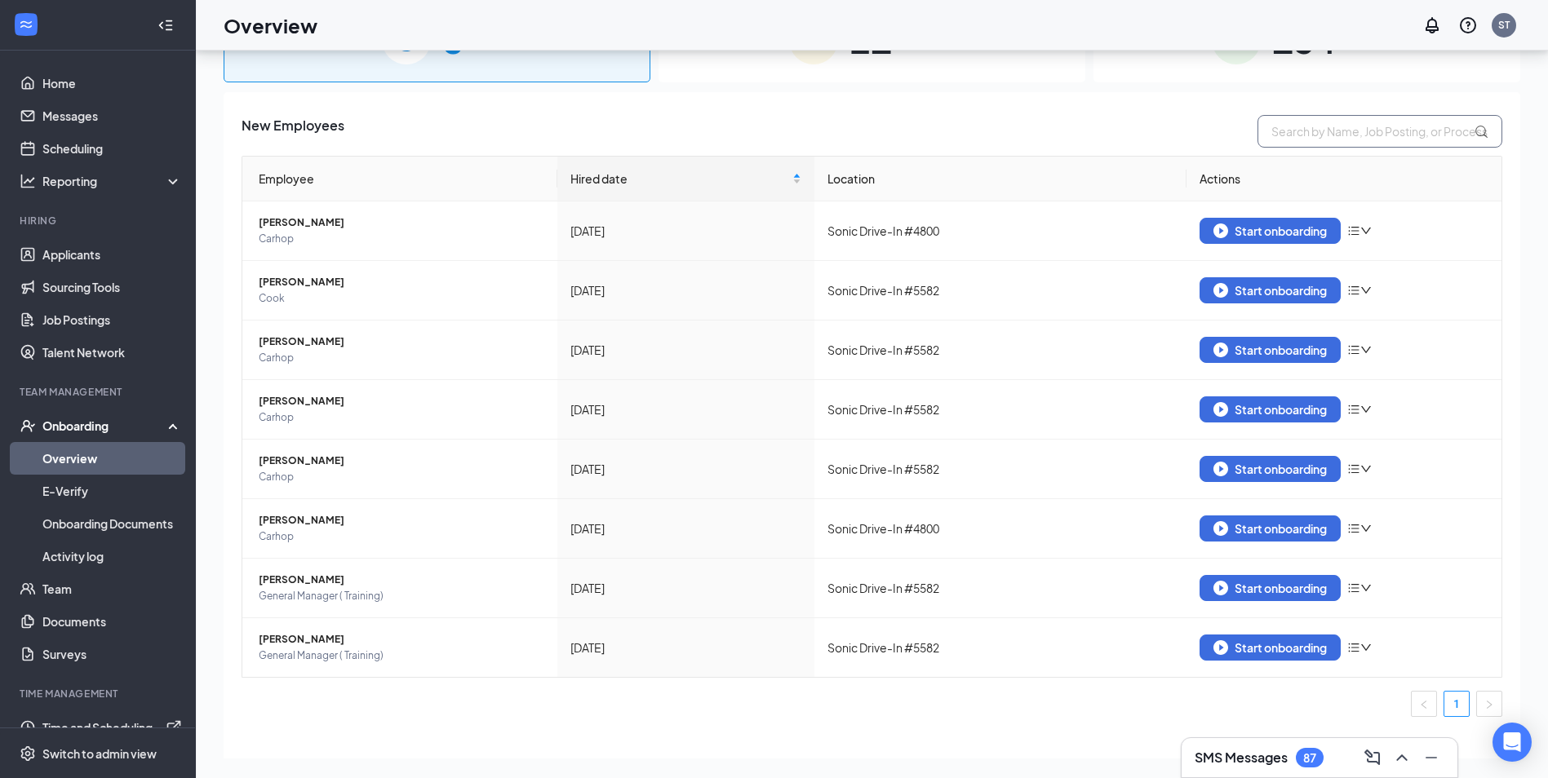
click at [1353, 131] on input "text" at bounding box center [1379, 131] width 245 height 33
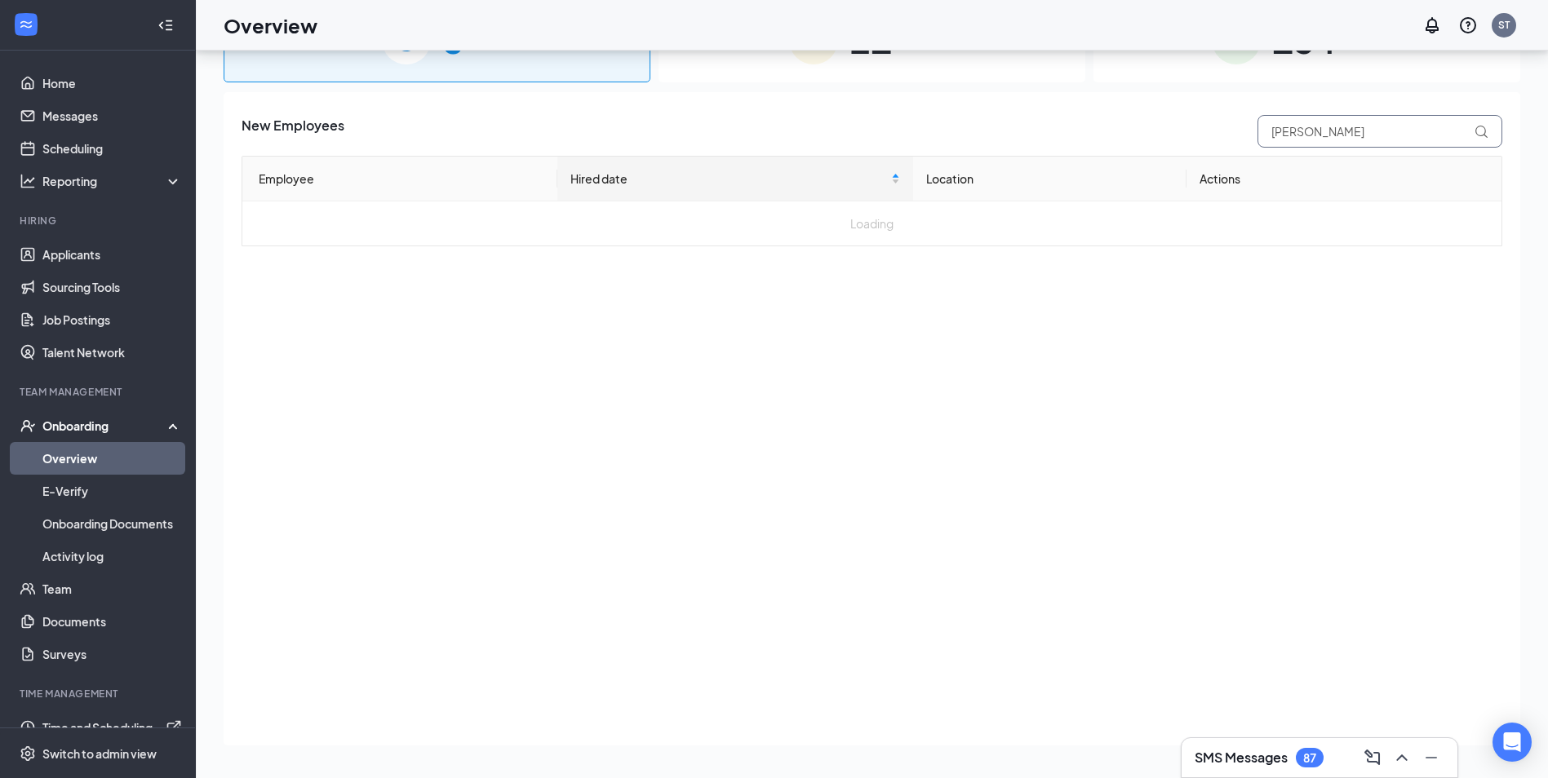
type input "michelle"
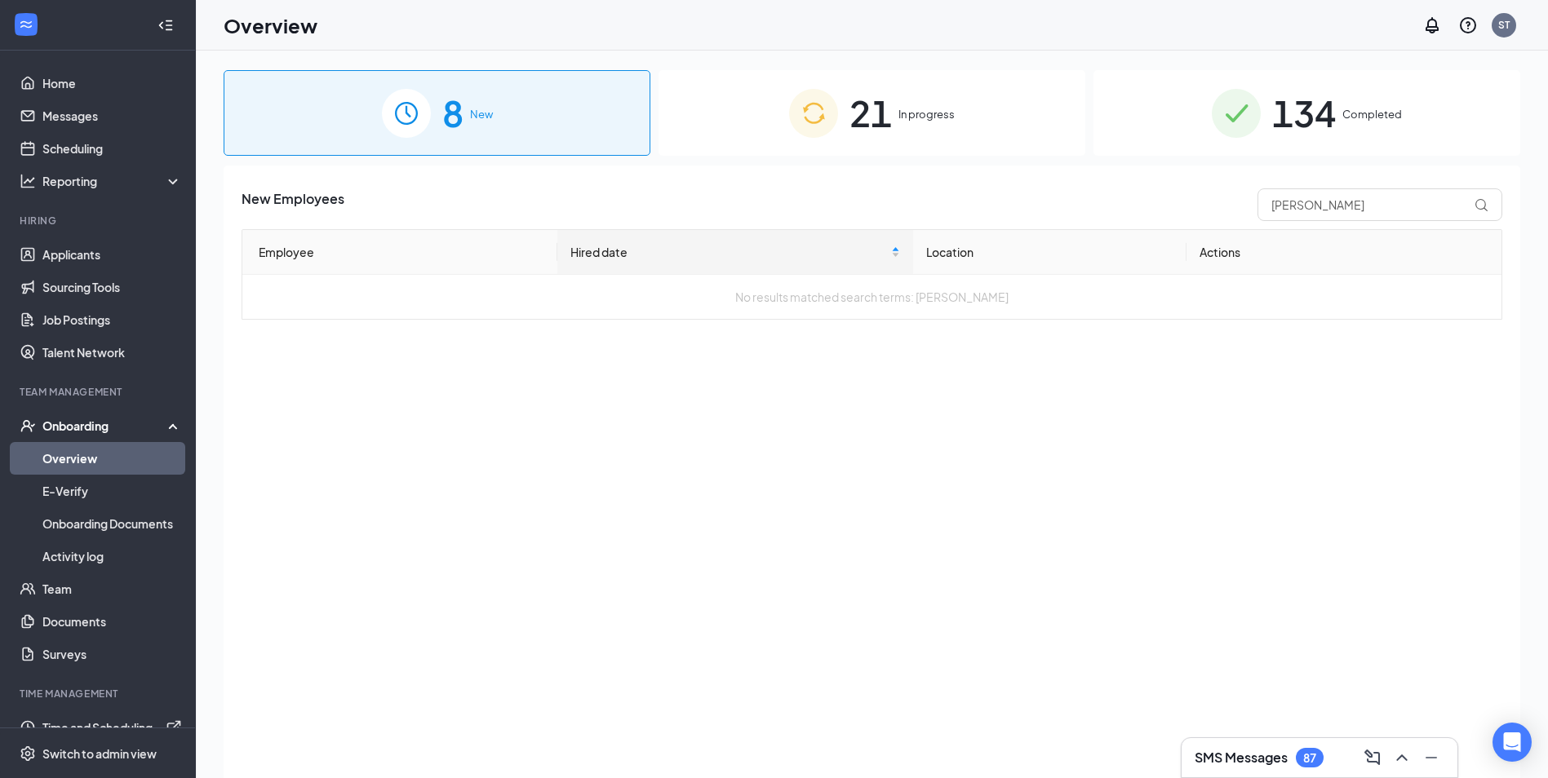
click at [884, 125] on span "21" at bounding box center [870, 113] width 42 height 56
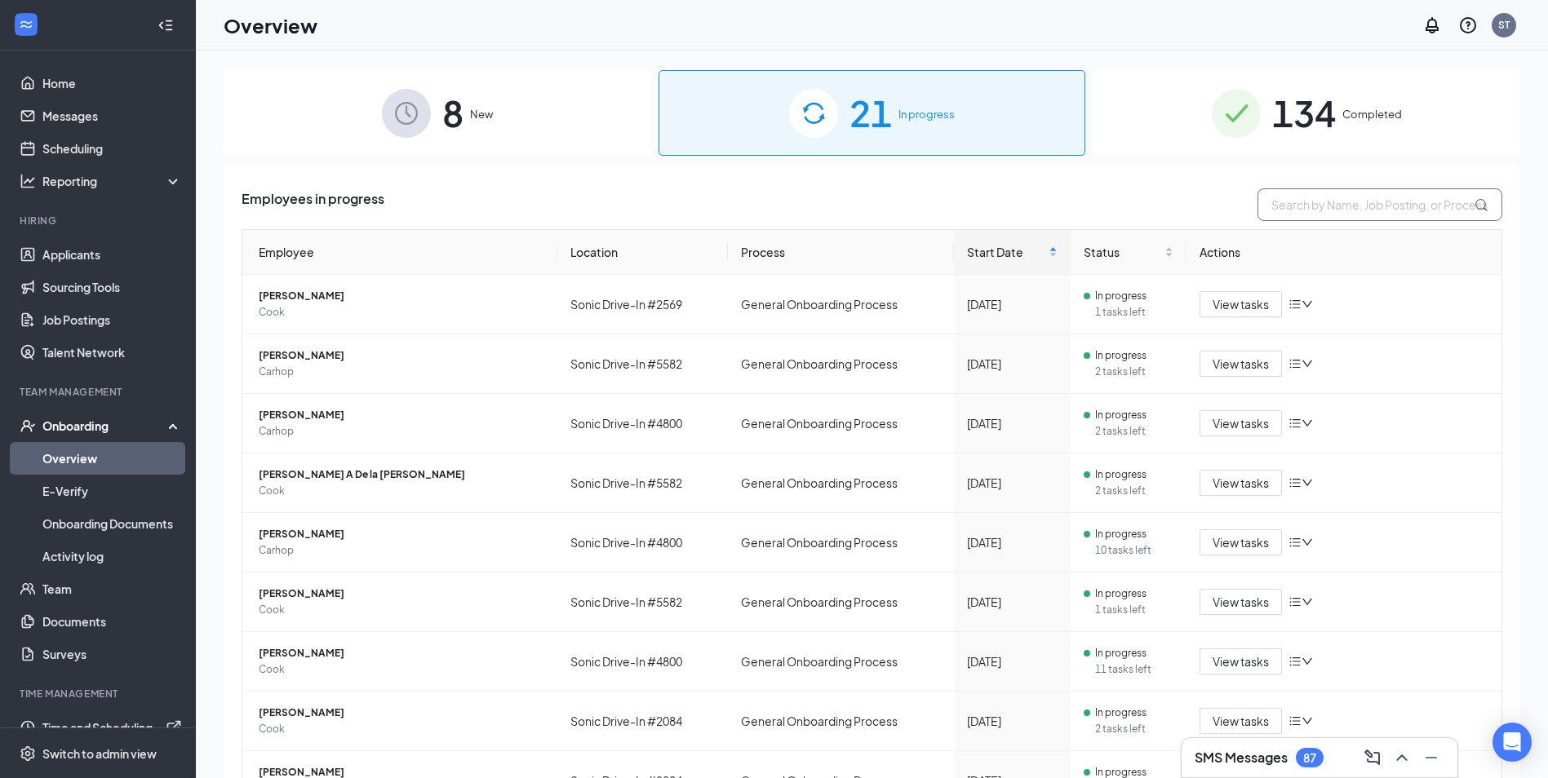
click at [1331, 208] on input "text" at bounding box center [1379, 204] width 245 height 33
type input "michelle"
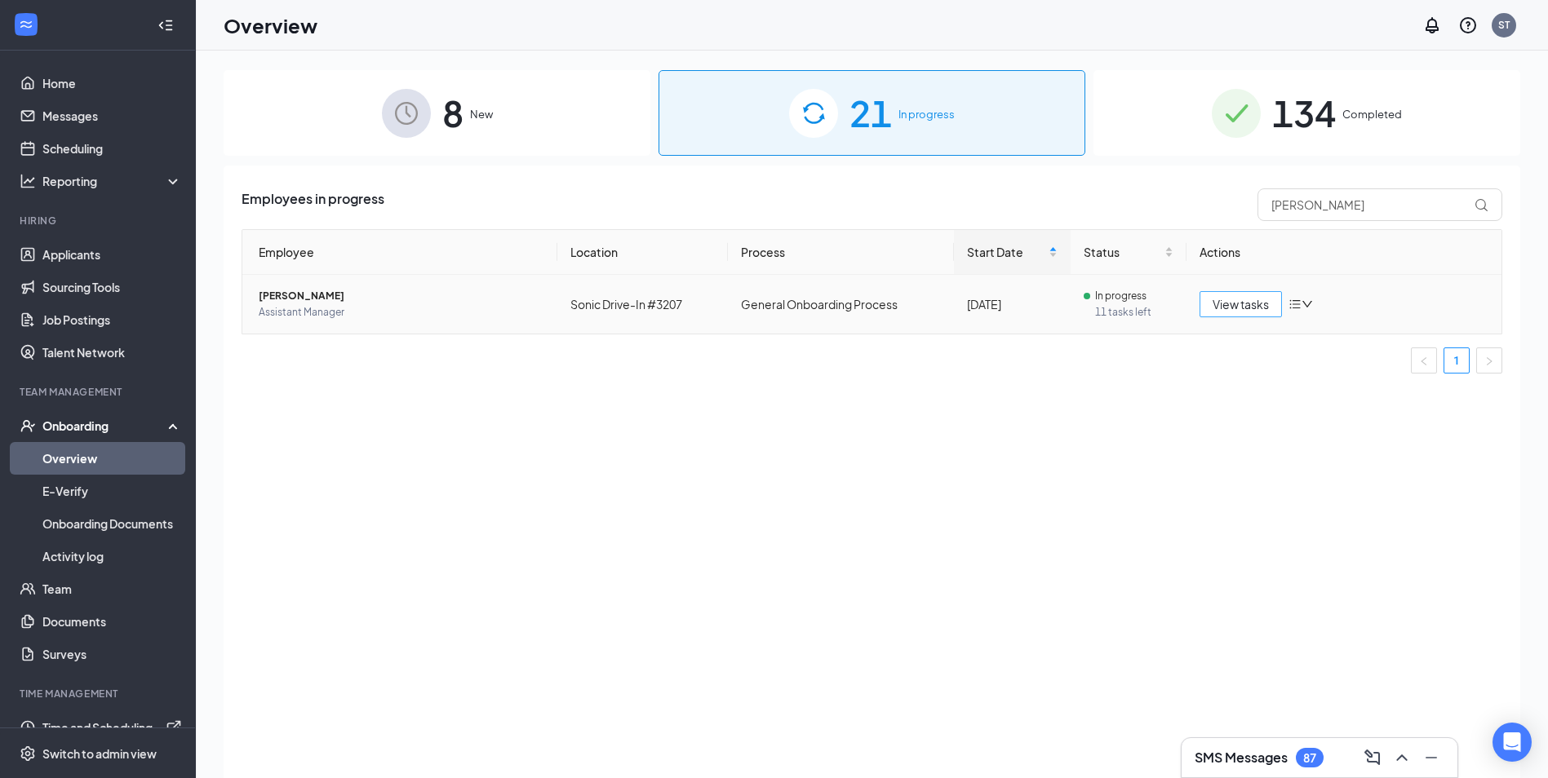
click at [1234, 297] on span "View tasks" at bounding box center [1241, 304] width 56 height 18
